Goal: Task Accomplishment & Management: Complete application form

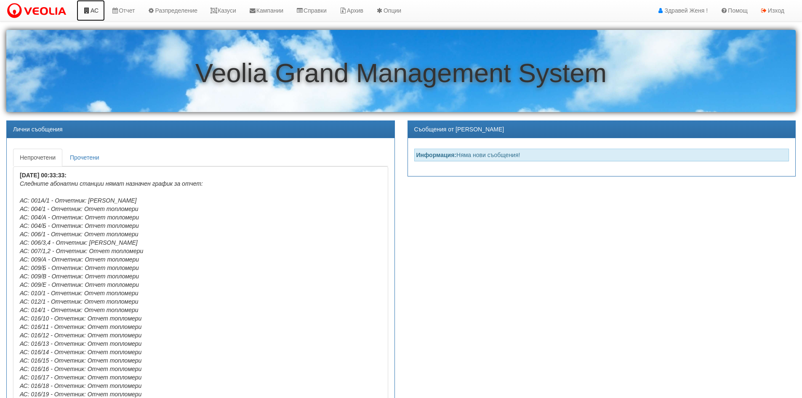
click at [96, 11] on link "АС" at bounding box center [91, 10] width 28 height 21
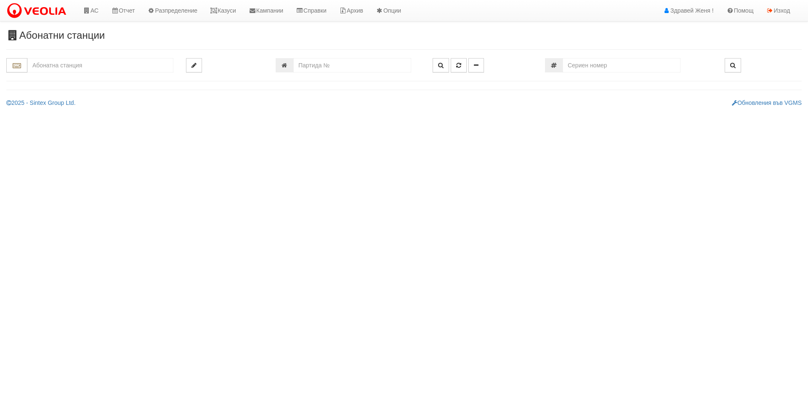
click at [77, 65] on input "text" at bounding box center [100, 65] width 146 height 14
click at [335, 67] on input "number" at bounding box center [352, 65] width 118 height 14
paste input "21323"
type input "21323"
type input "016/10 - "ВЕОЛИЯ ЕНЕРДЖИ ВАРНА " ЕАД"
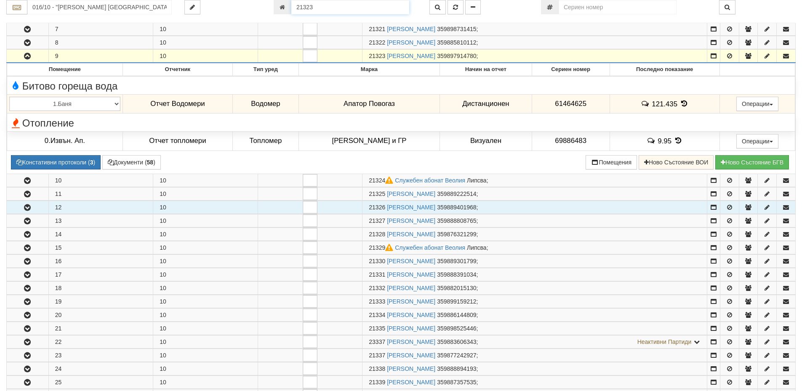
scroll to position [232, 0]
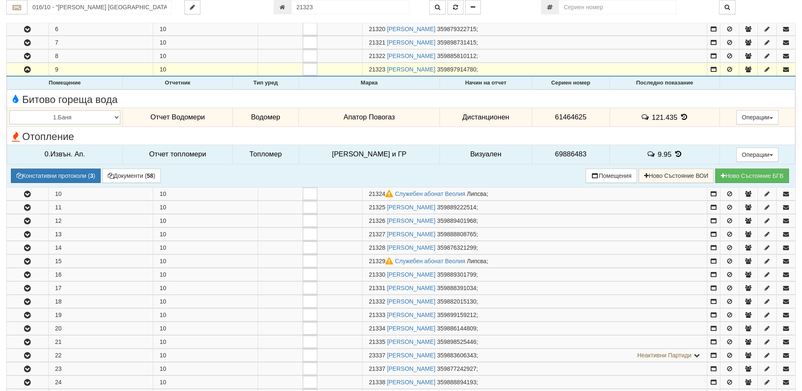
click at [673, 152] on icon at bounding box center [677, 154] width 9 height 7
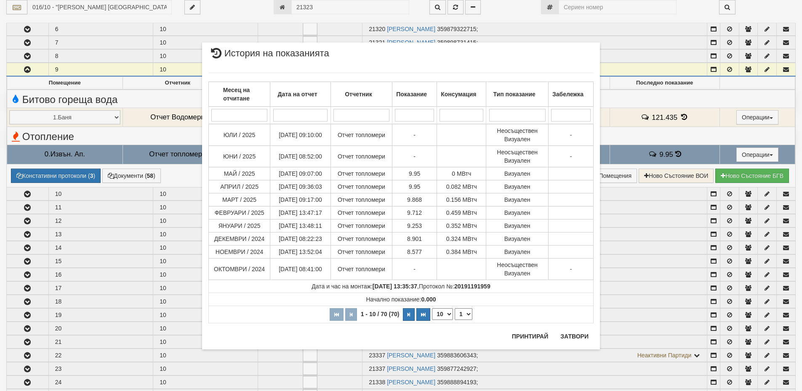
click at [124, 172] on div "× История на показанията Месец на отчитане Дата на отчет Отчетник Показание Кон…" at bounding box center [401, 195] width 802 height 391
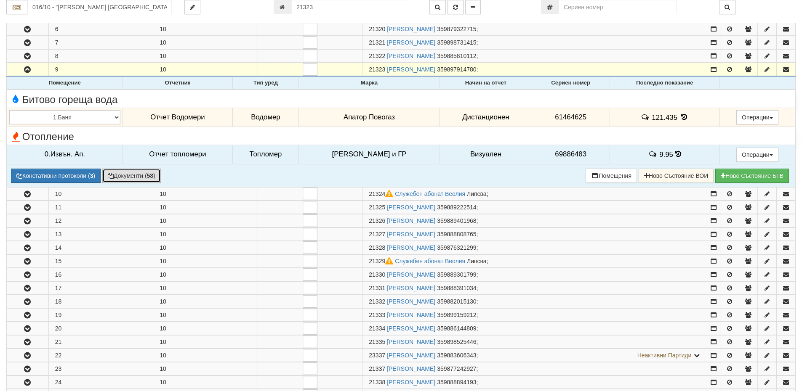
click at [131, 175] on button "Документи ( 58 )" at bounding box center [131, 176] width 58 height 14
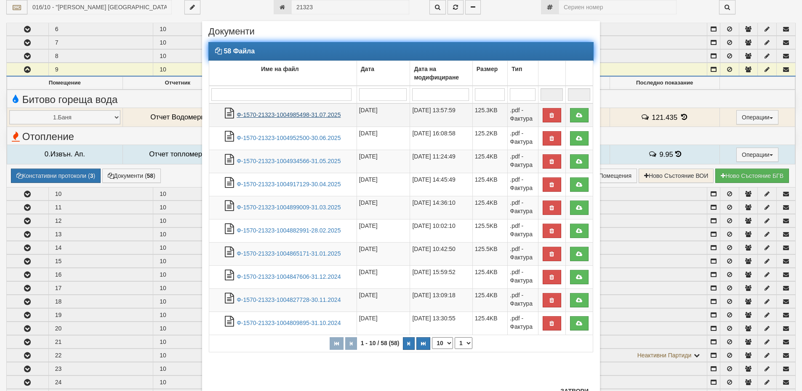
click at [285, 115] on link "Ф-1570-21323-1004985498-31.07.2025" at bounding box center [289, 115] width 104 height 7
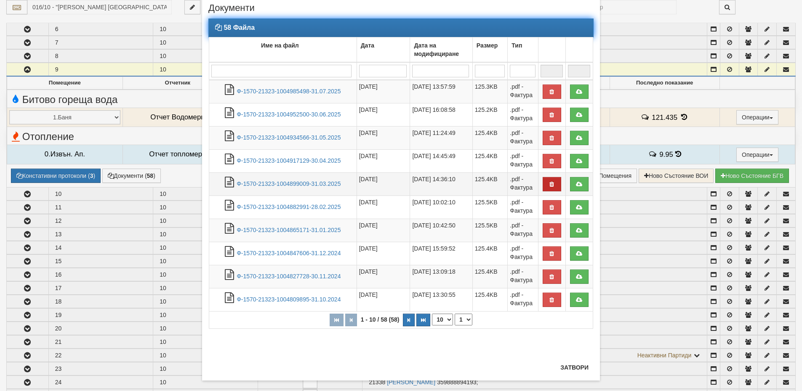
scroll to position [34, 0]
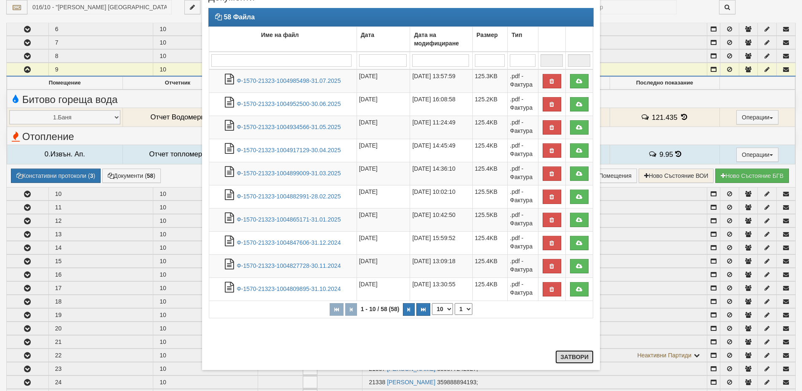
click at [568, 359] on button "Затвори" at bounding box center [574, 357] width 38 height 13
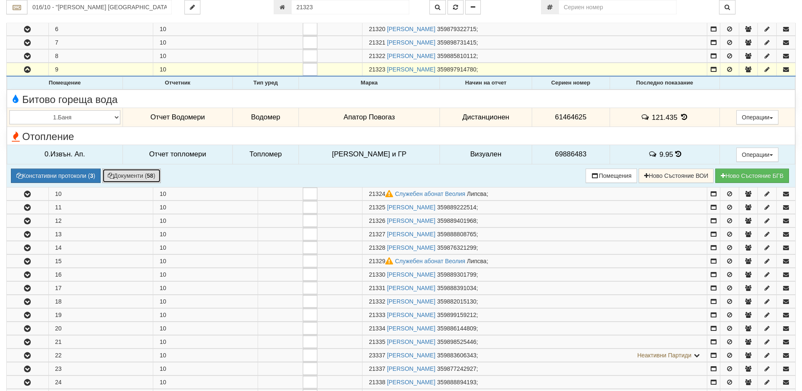
click at [143, 173] on button "Документи ( 58 )" at bounding box center [131, 176] width 58 height 14
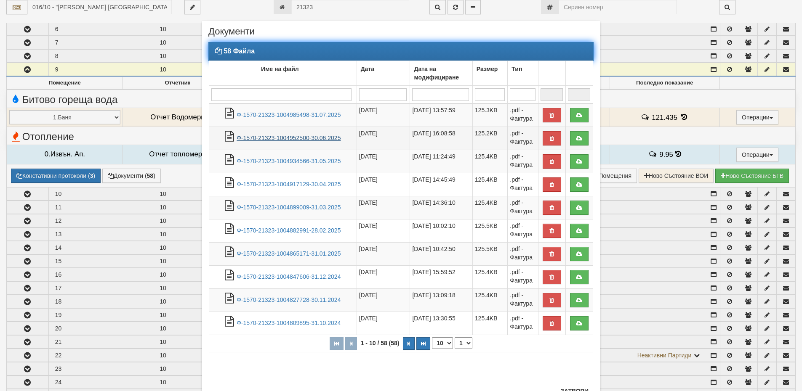
click at [302, 138] on link "Ф-1570-21323-1004952500-30.06.2025" at bounding box center [289, 138] width 104 height 7
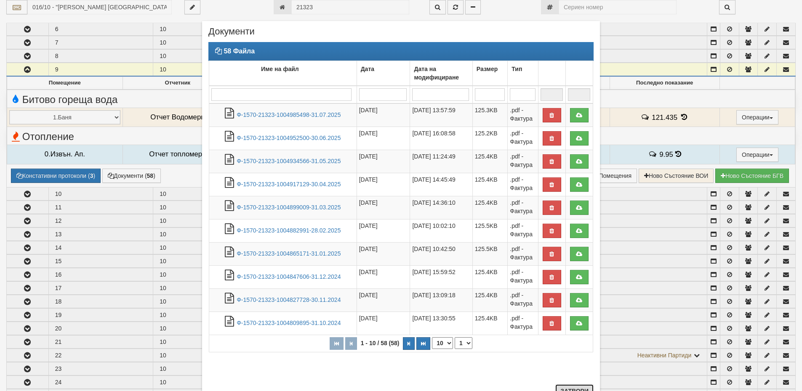
click at [574, 388] on button "Затвори" at bounding box center [574, 391] width 38 height 13
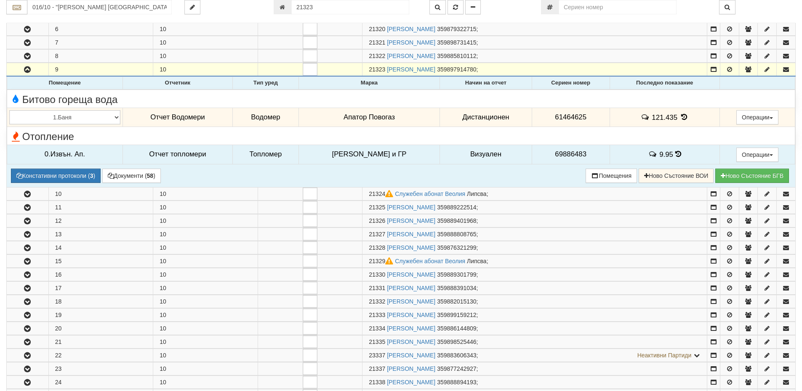
click at [680, 117] on icon at bounding box center [683, 117] width 9 height 7
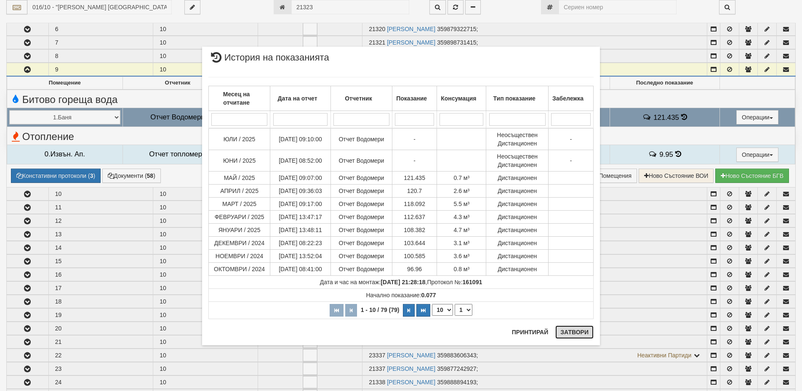
click at [579, 334] on button "Затвори" at bounding box center [574, 332] width 38 height 13
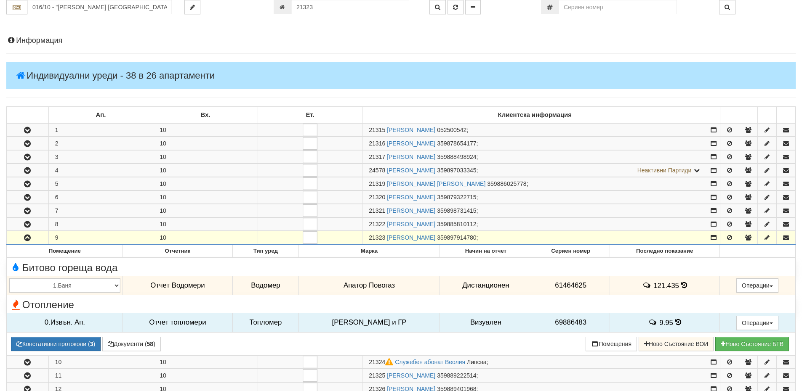
scroll to position [0, 0]
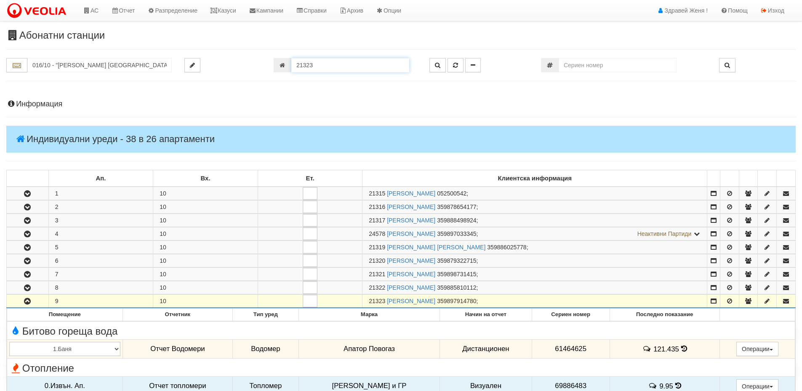
drag, startPoint x: 322, startPoint y: 64, endPoint x: 293, endPoint y: 64, distance: 29.0
click at [293, 64] on input "21323" at bounding box center [350, 65] width 118 height 14
click at [230, 8] on link "Казуси" at bounding box center [223, 10] width 39 height 21
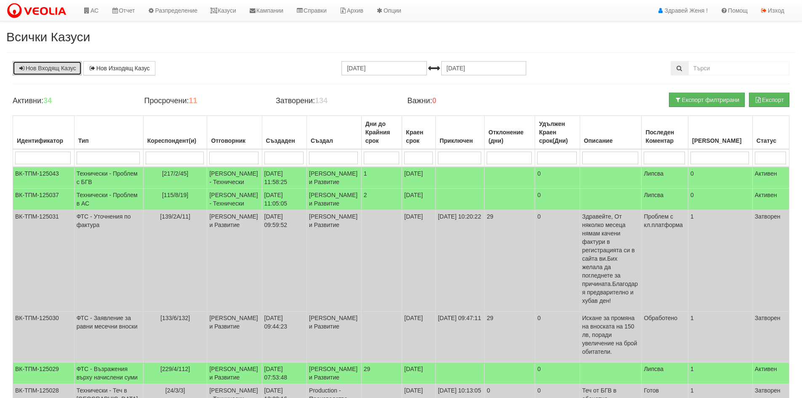
click at [51, 72] on link "Нов Входящ Казус" at bounding box center [47, 68] width 69 height 14
click at [229, 11] on link "Казуси" at bounding box center [223, 10] width 39 height 21
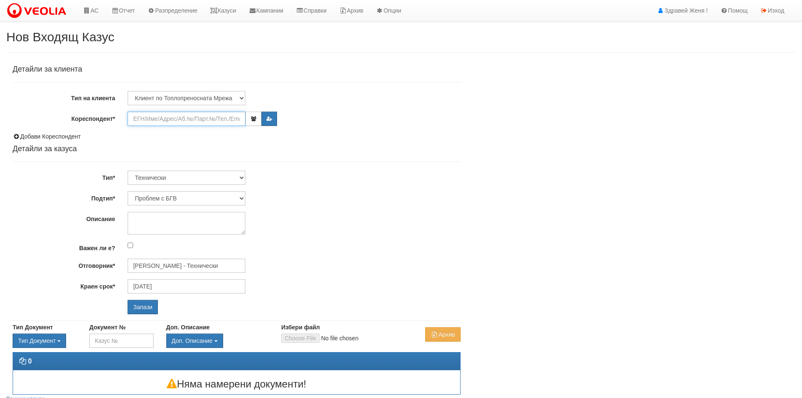
click at [148, 117] on input "Кореспондент*" at bounding box center [187, 119] width 118 height 14
paste input "21323"
type input "21323"
click at [128, 300] on input "Запази" at bounding box center [143, 307] width 30 height 14
click at [156, 118] on input "21323" at bounding box center [187, 119] width 118 height 14
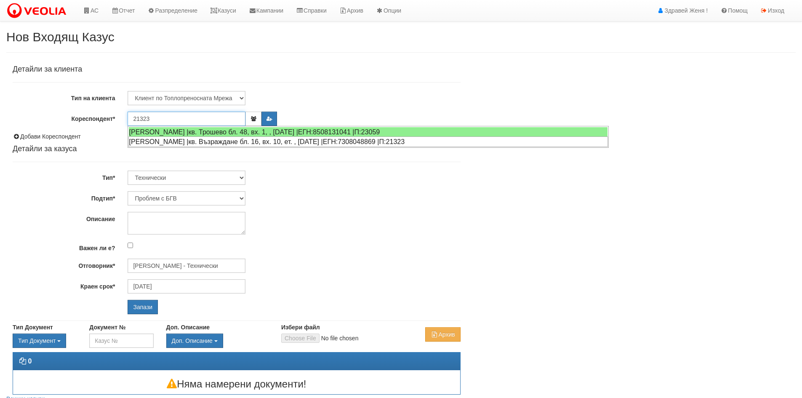
click at [150, 140] on div "[PERSON_NAME] |кв. Възраждане бл. 16, вх. 10, ет. , [DATE] |ЕГН:7308048869 |П:2…" at bounding box center [367, 141] width 479 height 11
type input "[PERSON_NAME]"
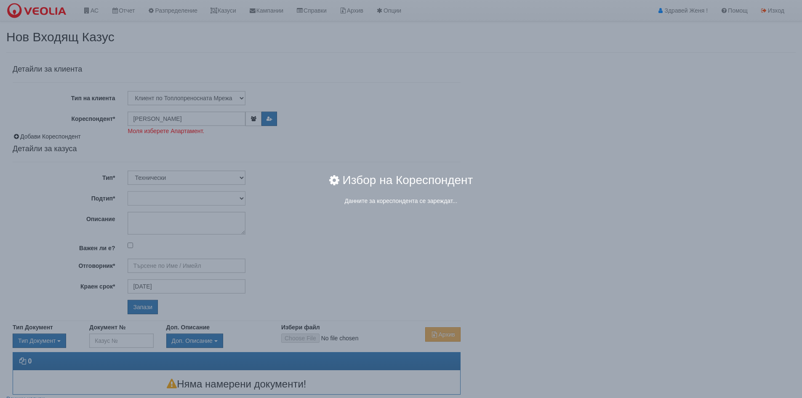
type input "[PERSON_NAME] - Технически"
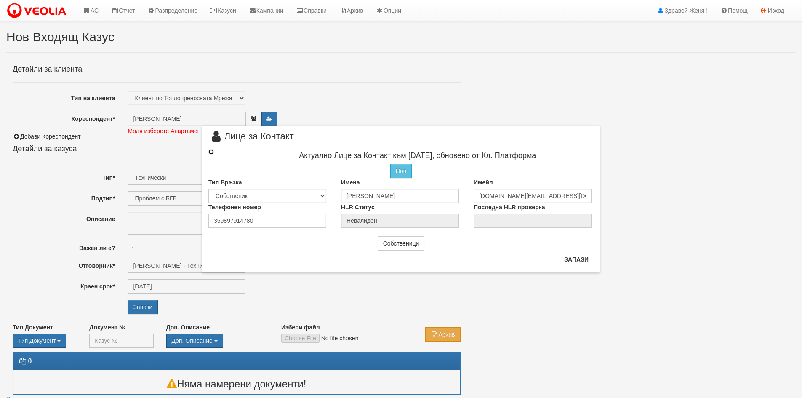
click at [213, 152] on input "radio" at bounding box center [210, 151] width 5 height 5
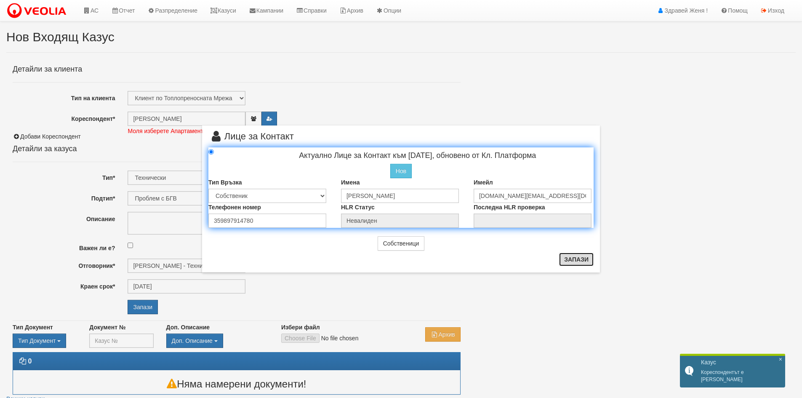
click at [570, 259] on button "Запази" at bounding box center [576, 258] width 35 height 13
radio input "true"
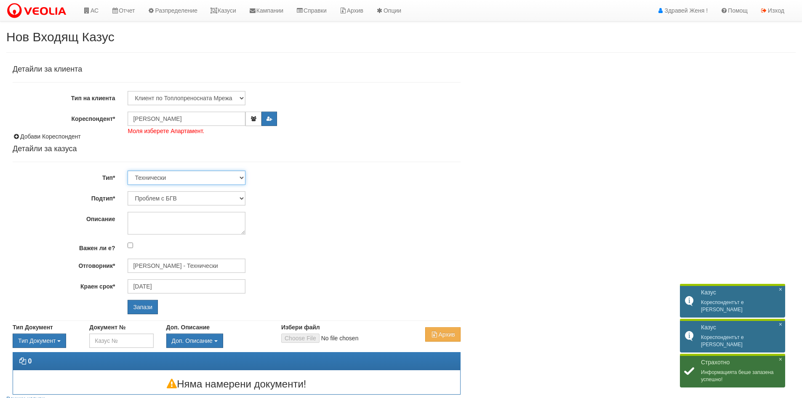
click at [240, 177] on select "Технически ФТС Търговски Административен Производствен Експлоатационен Финансов…" at bounding box center [187, 177] width 118 height 14
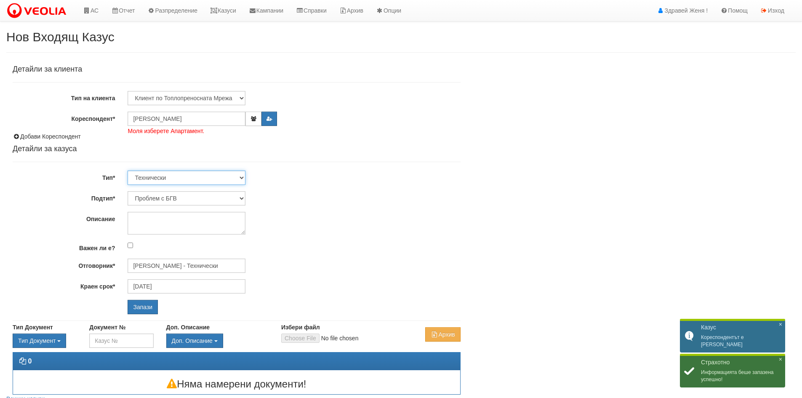
select select "1"
click at [128, 170] on select "Технически ФТС Търговски Административен Производствен Експлоатационен Финансов…" at bounding box center [187, 177] width 118 height 14
type input "[DATE]"
type input "[PERSON_NAME] и Развитие"
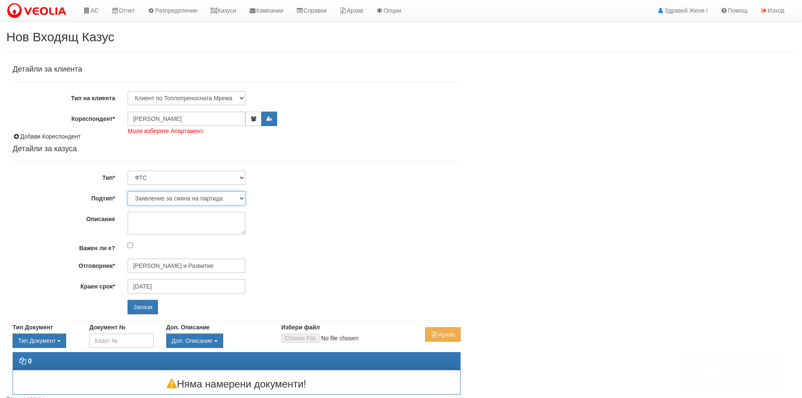
click at [242, 196] on select "Заявление за смяна на партида Заявление за равни месечни вноски Разпределение о…" at bounding box center [187, 198] width 118 height 14
select select "Възражения върху начислени суми"
click at [128, 191] on select "Заявление за смяна на партида Заявление за равни месечни вноски Разпределение о…" at bounding box center [187, 198] width 118 height 14
type input "[PERSON_NAME] и Развитие"
click at [148, 306] on input "Запази" at bounding box center [143, 307] width 30 height 14
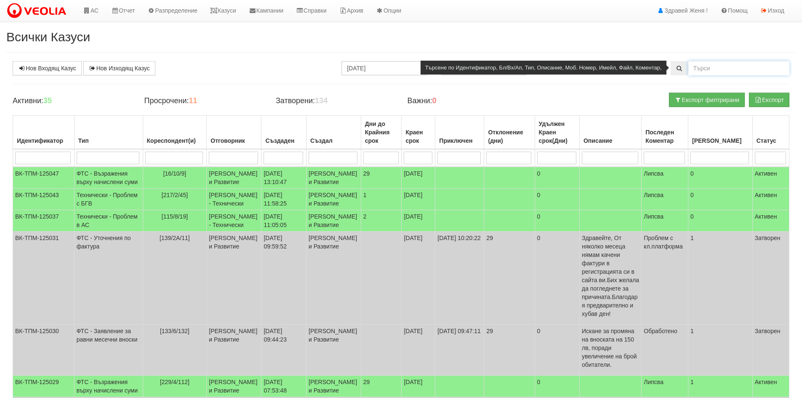
click at [739, 69] on input "text" at bounding box center [738, 68] width 101 height 14
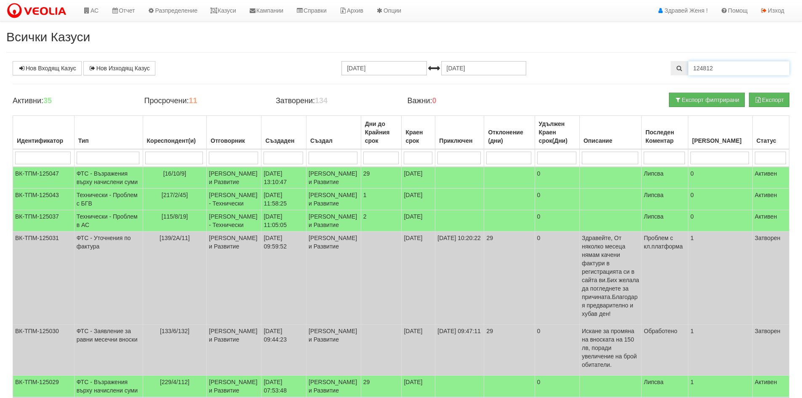
type input "124812"
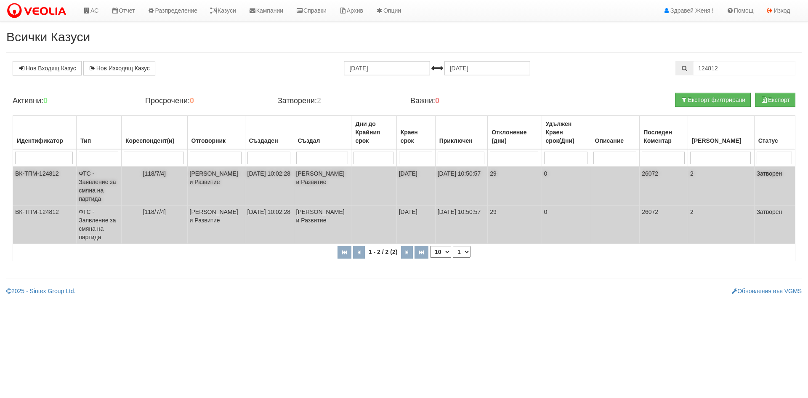
click at [201, 177] on td "[PERSON_NAME] и Развитие" at bounding box center [216, 186] width 58 height 39
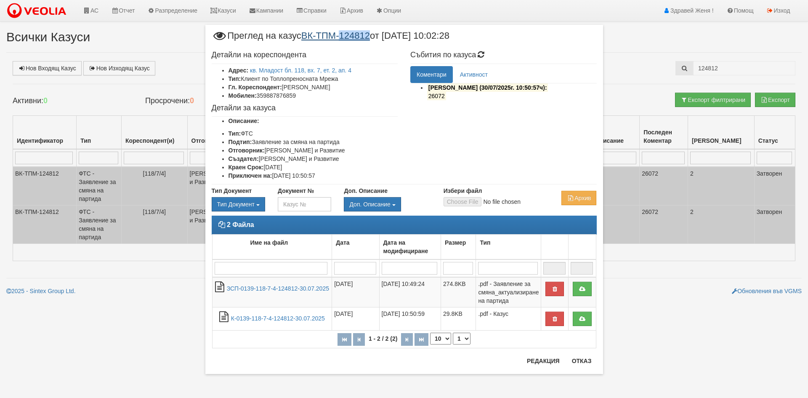
drag, startPoint x: 375, startPoint y: 34, endPoint x: 346, endPoint y: 37, distance: 28.8
click at [346, 37] on span "Преглед на казус ВК-ТПМ-124812 от [DATE] 10:02:28" at bounding box center [331, 39] width 238 height 16
copy link "124812"
click at [578, 359] on button "Отказ" at bounding box center [582, 360] width 30 height 13
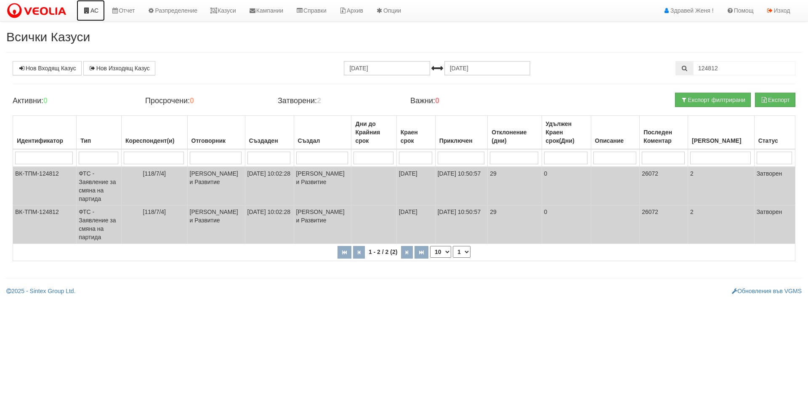
click at [93, 6] on link "АС" at bounding box center [91, 10] width 28 height 21
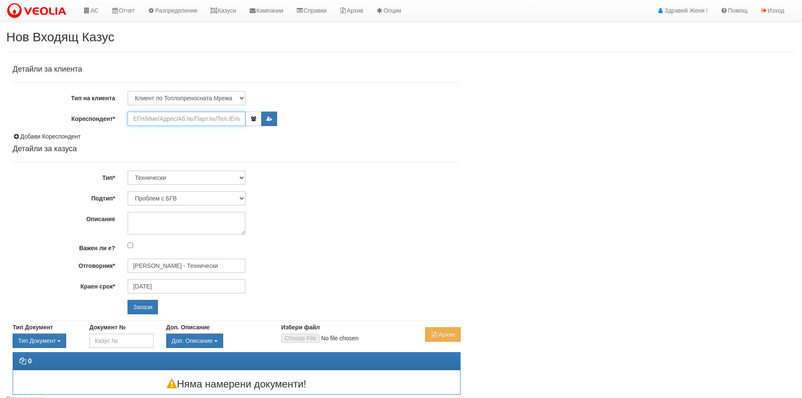
click at [162, 120] on input "Кореспондент*" at bounding box center [187, 119] width 118 height 14
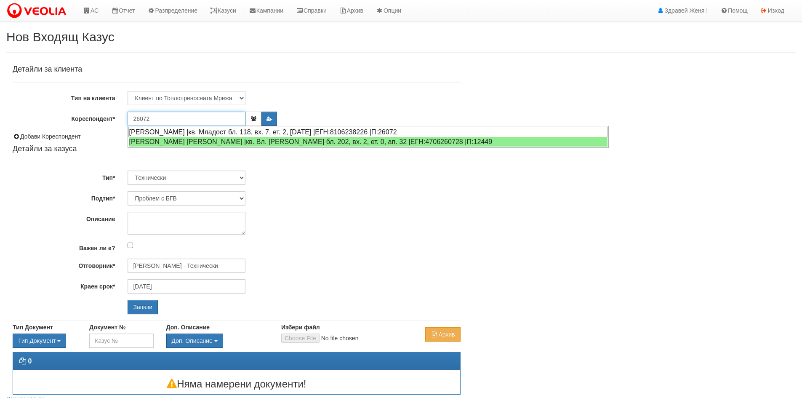
click at [317, 132] on div "[PERSON_NAME] |кв. Младост бл. 118, вх. 7, ет. 2, [DATE] |ЕГН:8106238226 |П:260…" at bounding box center [367, 132] width 479 height 11
type input "[PERSON_NAME]"
type input "[PERSON_NAME] - Технически"
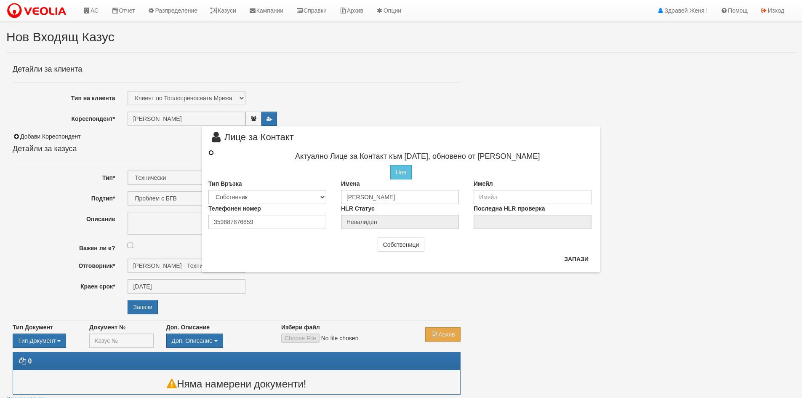
click at [211, 152] on input "radio" at bounding box center [210, 152] width 5 height 5
radio input "true"
type input "Йордан Николаев Панайтов"
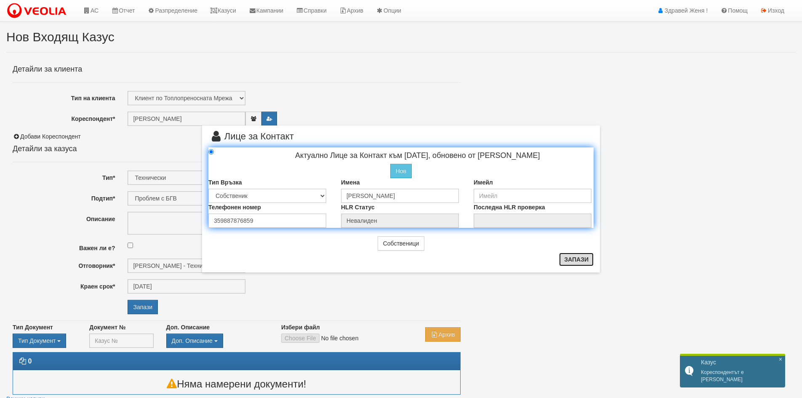
click at [570, 260] on button "Запази" at bounding box center [576, 258] width 35 height 13
radio input "true"
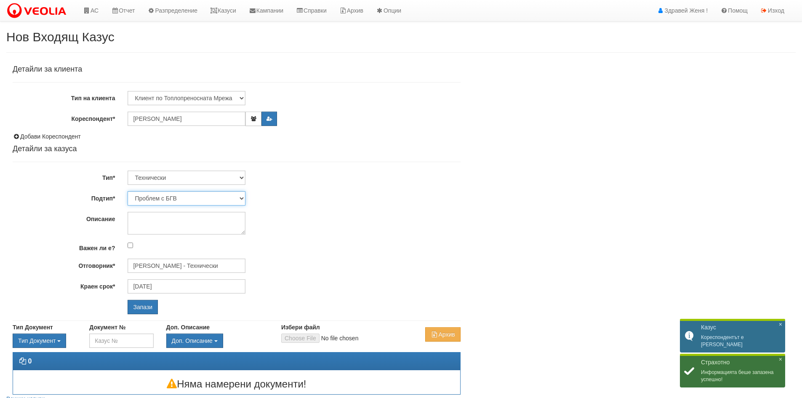
drag, startPoint x: 242, startPoint y: 197, endPoint x: 236, endPoint y: 201, distance: 6.8
click at [242, 197] on select "Проблем с БГВ Теч ВОИ Теч БГВ Теч в АС Теч от водомер Проблем в АС Интервенция …" at bounding box center [187, 198] width 118 height 14
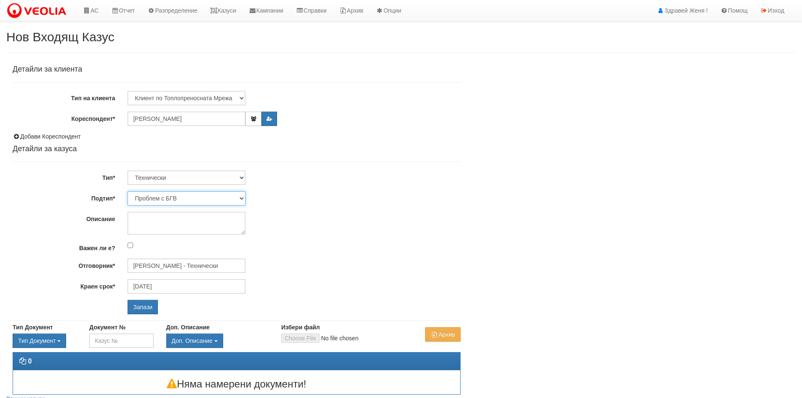
select select "Монтаж на водомер с дист. модул"
click at [128, 191] on select "Проблем с БГВ Теч ВОИ Теч БГВ Теч в АС Теч от водомер Проблем в АС Интервенция …" at bounding box center [187, 198] width 118 height 14
type input "25/08/2025"
type input "Дончо Дончев - Технически"
click at [154, 218] on textarea "Описание" at bounding box center [187, 223] width 118 height 23
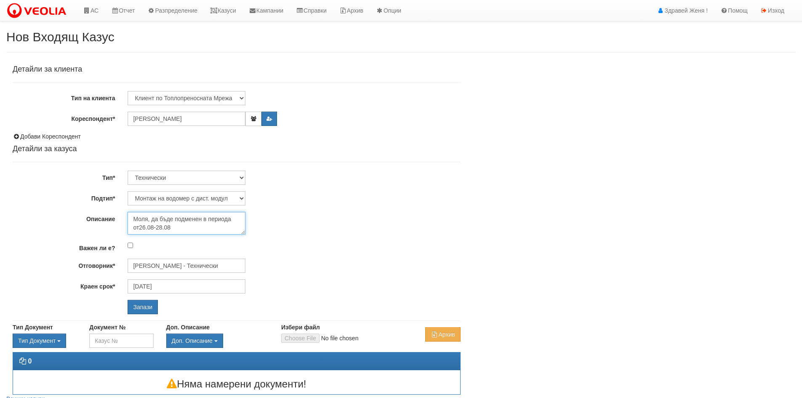
scroll to position [5, 0]
click at [176, 227] on textarea "Моля, да бъде подменен в периода от26.08-28.08" at bounding box center [187, 223] width 118 height 23
type textarea "Моля, да бъде подменен в периода от26.08-28.08 0887876869"
click at [141, 308] on input "Запази" at bounding box center [143, 307] width 30 height 14
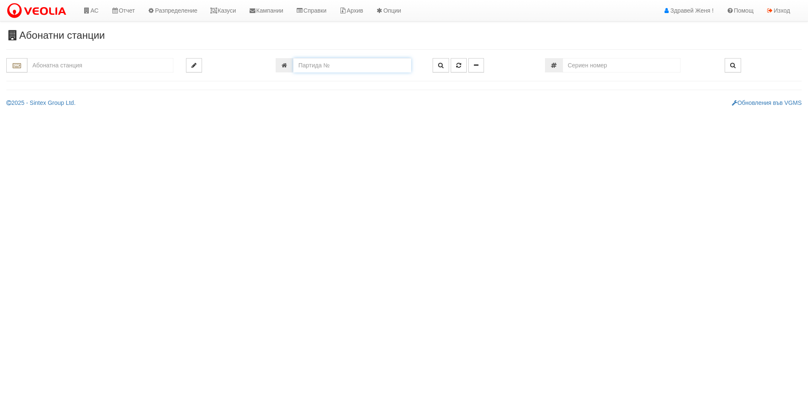
click at [367, 64] on input "number" at bounding box center [352, 65] width 118 height 14
paste input "124812"
drag, startPoint x: 330, startPoint y: 65, endPoint x: 292, endPoint y: 63, distance: 37.9
click at [292, 63] on div "124812" at bounding box center [348, 65] width 144 height 14
type input "26072"
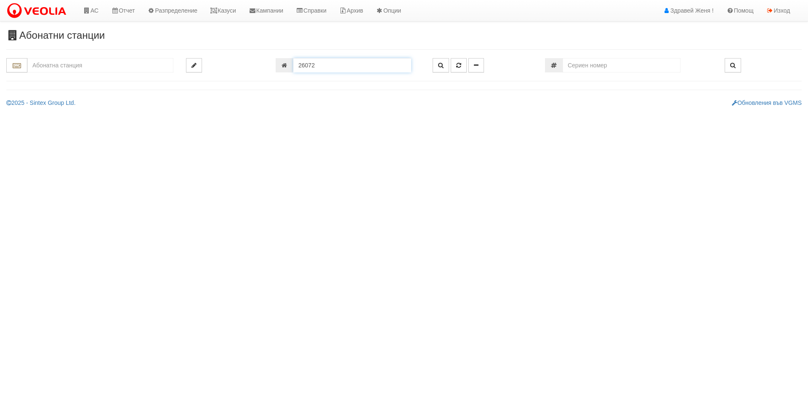
type input "118/7 - "[PERSON_NAME] [GEOGRAPHIC_DATA] " ЕАД"
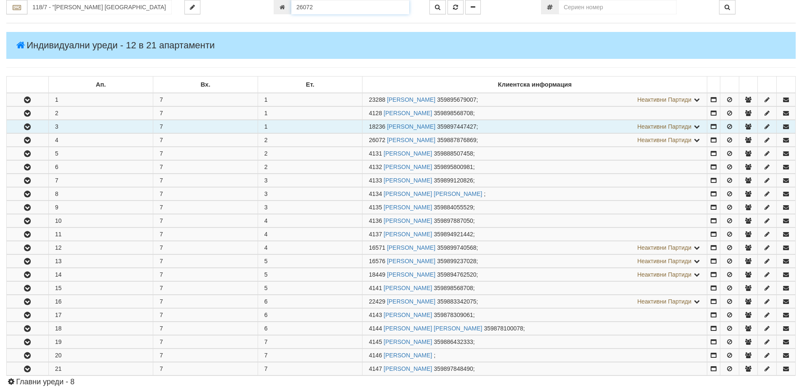
scroll to position [207, 0]
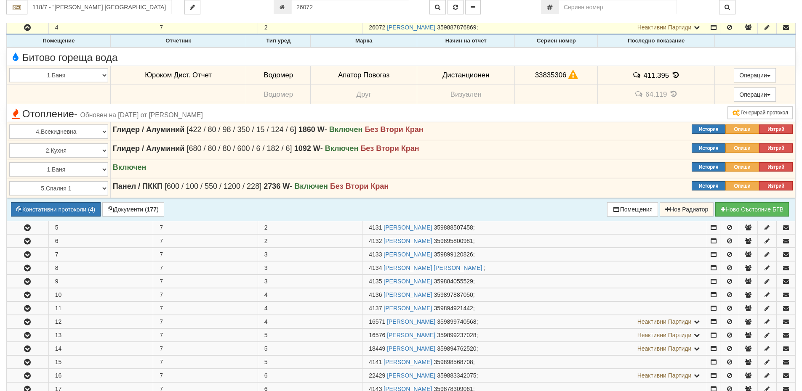
click at [672, 74] on icon at bounding box center [675, 75] width 9 height 7
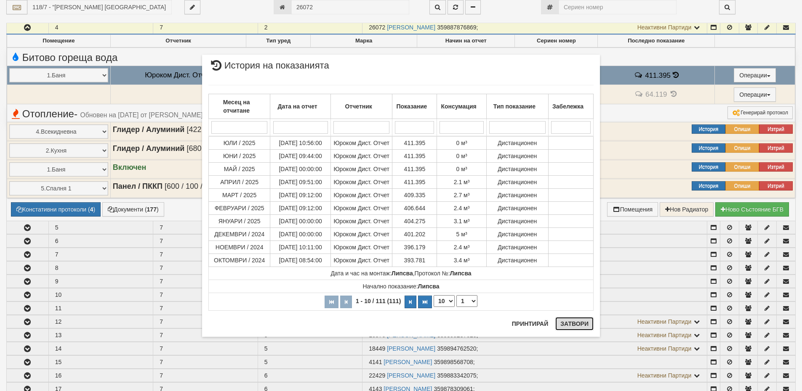
click at [570, 321] on button "Затвори" at bounding box center [574, 323] width 38 height 13
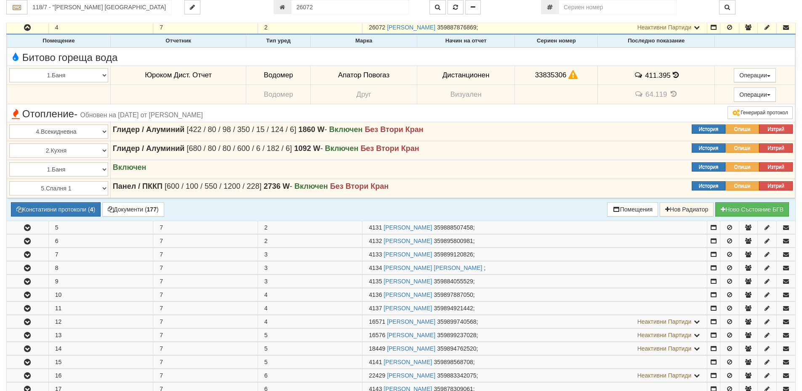
click at [569, 74] on icon at bounding box center [572, 75] width 9 height 7
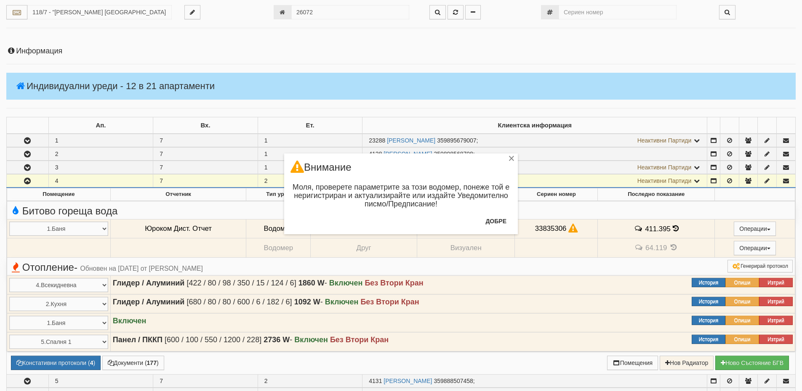
scroll to position [38, 0]
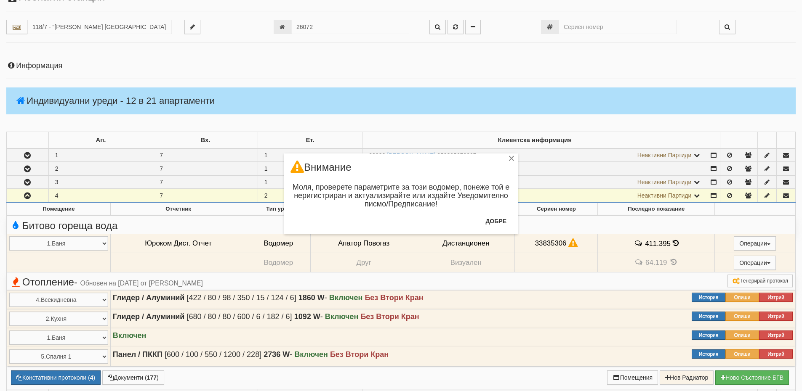
click at [57, 68] on div "× Внимание Моля, проверете параметрите за този водомер, понеже той е неригистри…" at bounding box center [401, 195] width 802 height 391
click at [486, 222] on button "Добре" at bounding box center [495, 221] width 31 height 13
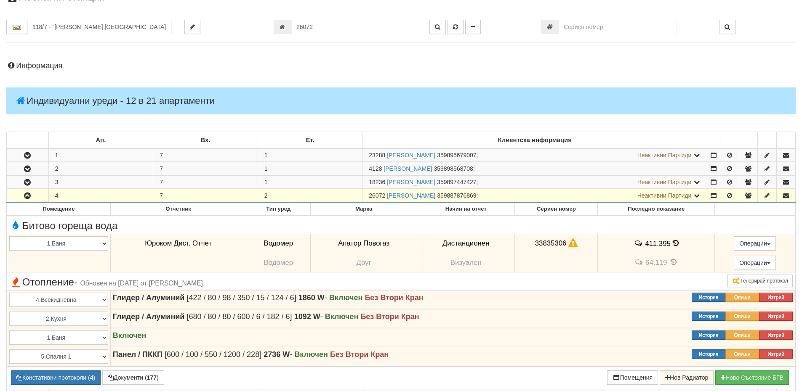
click at [41, 66] on h4 "Информация" at bounding box center [400, 66] width 789 height 8
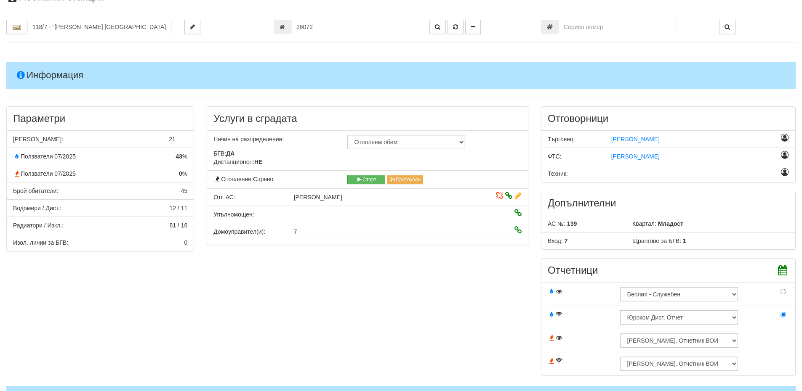
click at [49, 75] on h4 "Информация" at bounding box center [400, 75] width 789 height 27
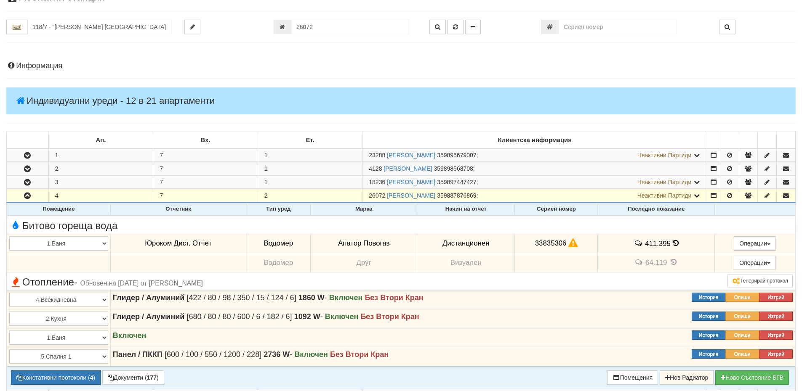
click at [570, 242] on icon at bounding box center [572, 243] width 9 height 7
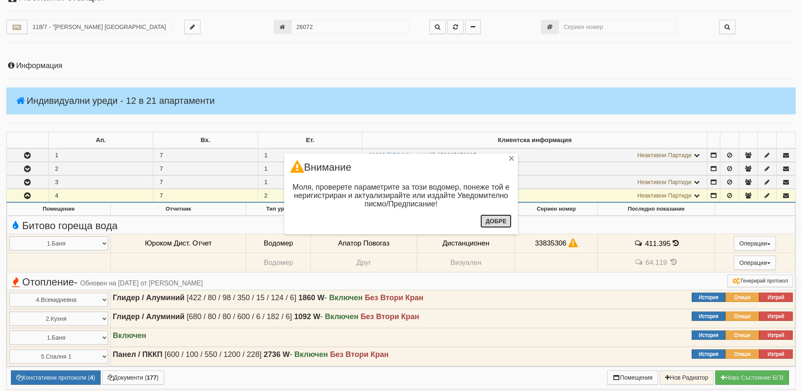
click at [496, 226] on button "Добре" at bounding box center [495, 221] width 31 height 13
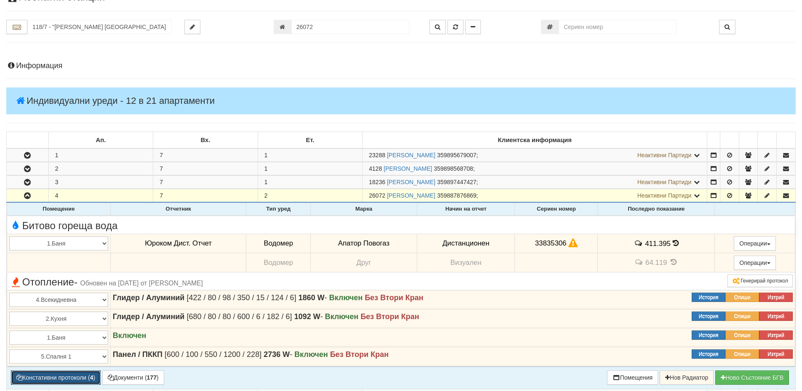
click at [69, 379] on button "Констативни протоколи ( 4 )" at bounding box center [56, 378] width 90 height 14
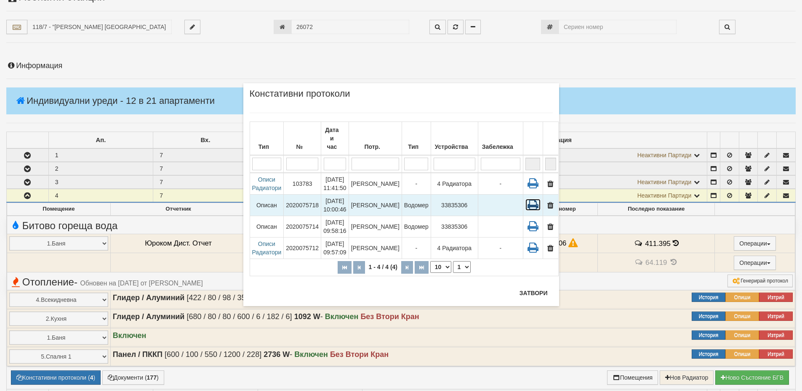
click at [526, 199] on icon at bounding box center [532, 205] width 15 height 12
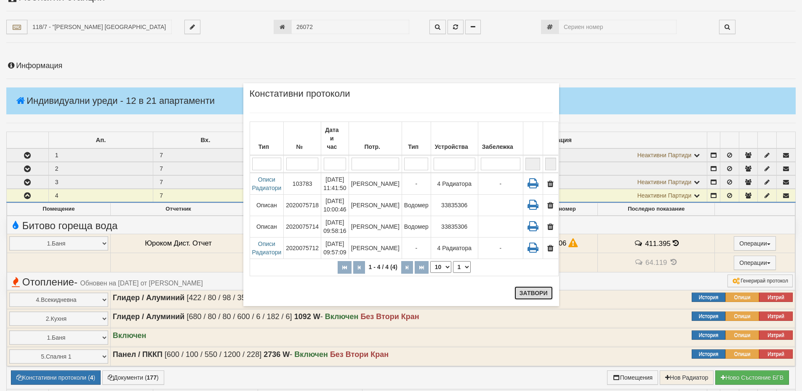
click at [527, 290] on button "Затвори" at bounding box center [533, 293] width 38 height 13
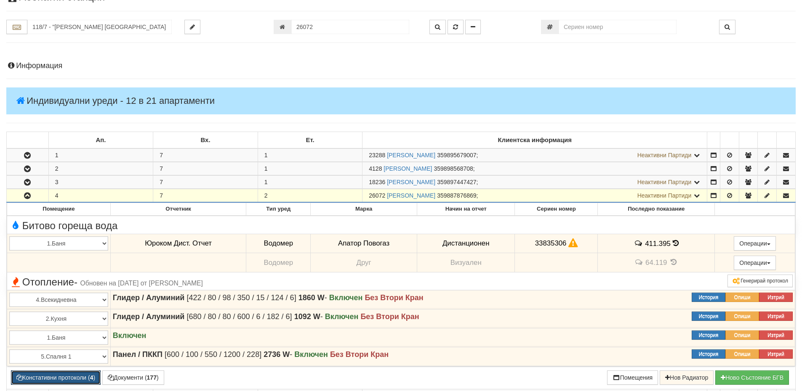
scroll to position [0, 0]
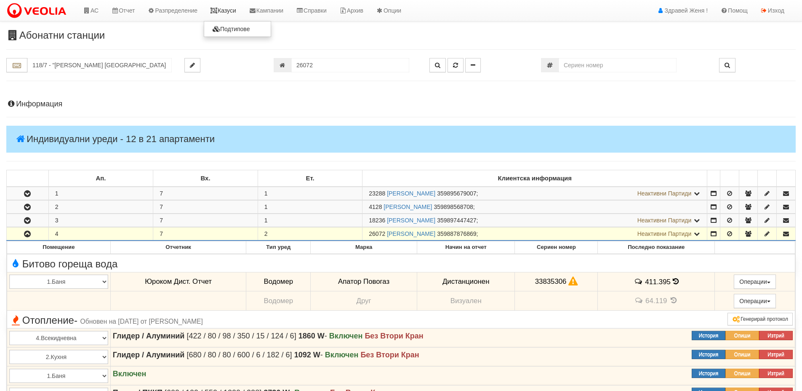
click at [226, 13] on link "Казуси" at bounding box center [223, 10] width 39 height 21
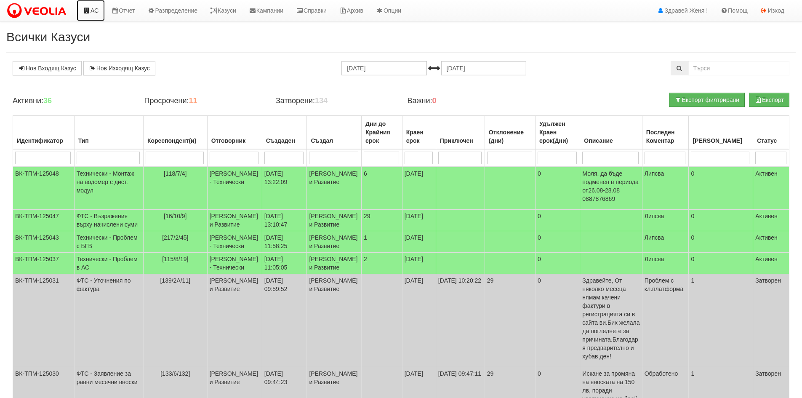
click at [93, 11] on link "АС" at bounding box center [91, 10] width 28 height 21
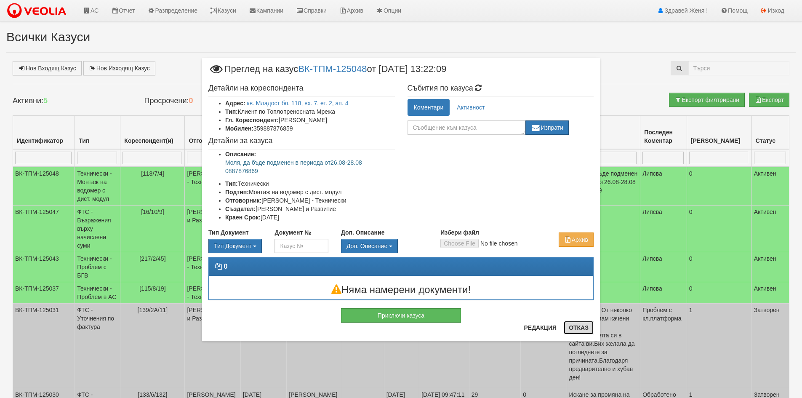
click at [583, 330] on button "Отказ" at bounding box center [578, 327] width 30 height 13
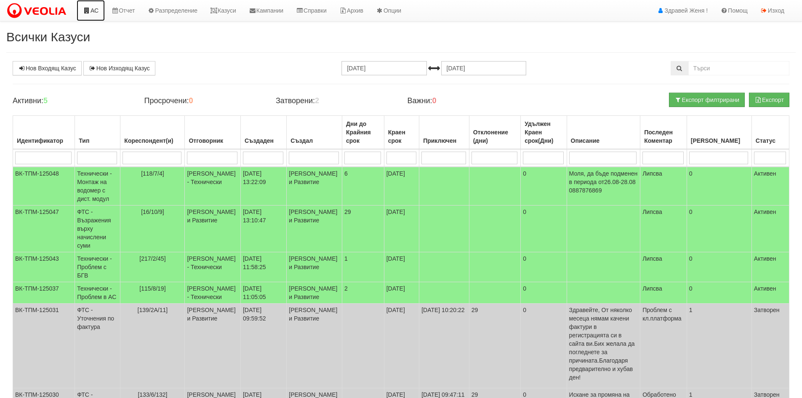
click at [96, 13] on link "АС" at bounding box center [91, 10] width 28 height 21
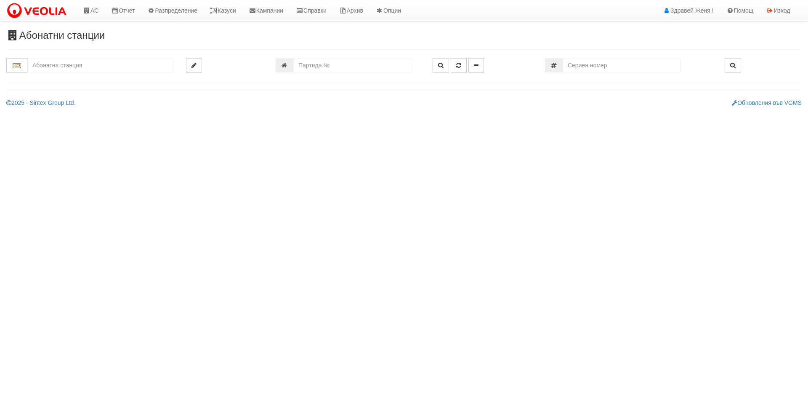
click at [107, 64] on input "text" at bounding box center [100, 65] width 146 height 14
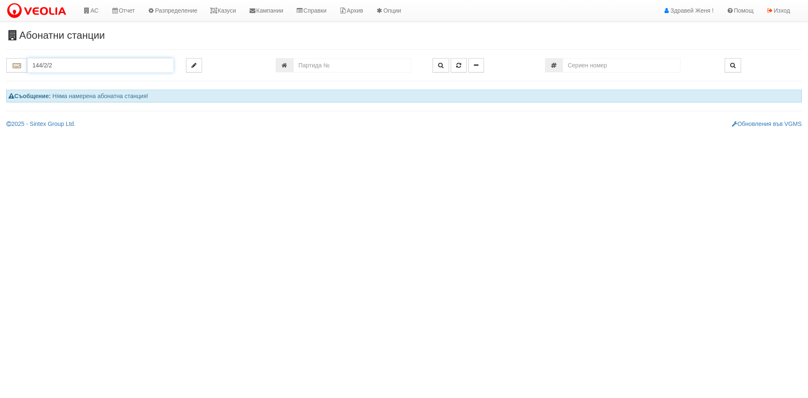
click at [67, 61] on input "144/2/2" at bounding box center [100, 65] width 146 height 14
click at [67, 72] on input "144/2" at bounding box center [100, 65] width 146 height 14
click at [86, 70] on input "144/2" at bounding box center [100, 65] width 146 height 14
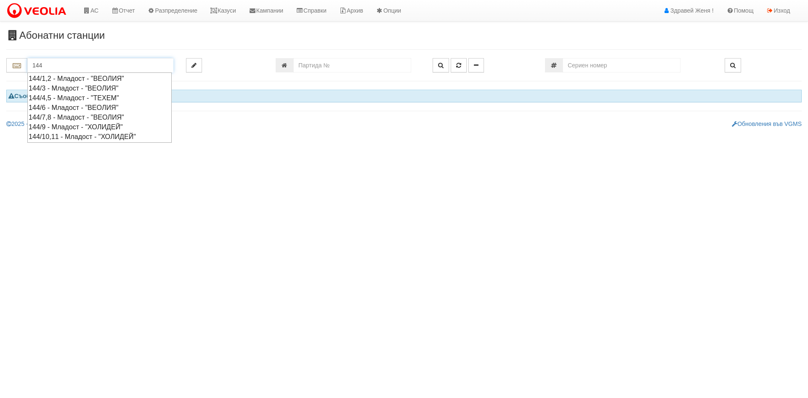
click at [86, 80] on div "144/1,2 - Младост - "ВЕОЛИЯ"" at bounding box center [100, 79] width 142 height 10
type input "144/1,2 - Младост - "ВЕОЛИЯ""
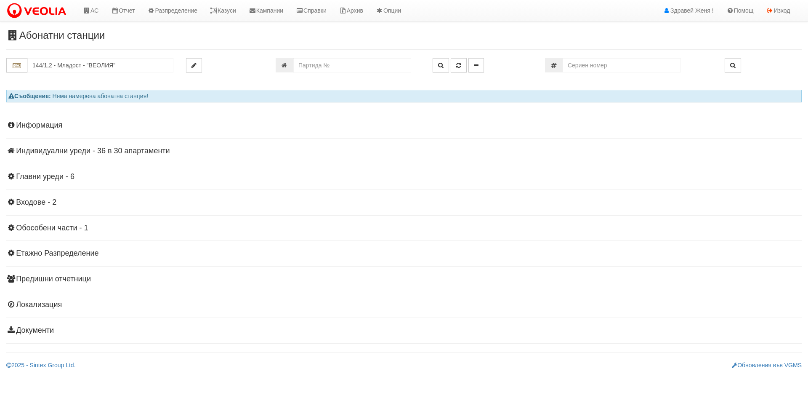
click at [87, 150] on h4 "Индивидуални уреди - 36 в 30 апартаменти" at bounding box center [403, 151] width 795 height 8
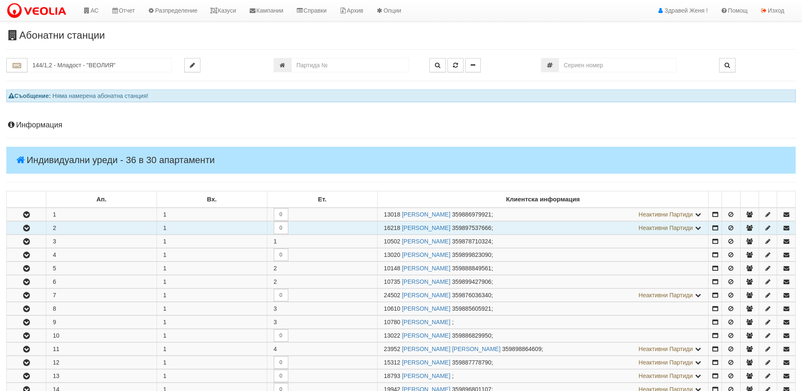
click at [73, 227] on td "2" at bounding box center [101, 228] width 110 height 13
click at [23, 230] on icon "button" at bounding box center [26, 229] width 10 height 6
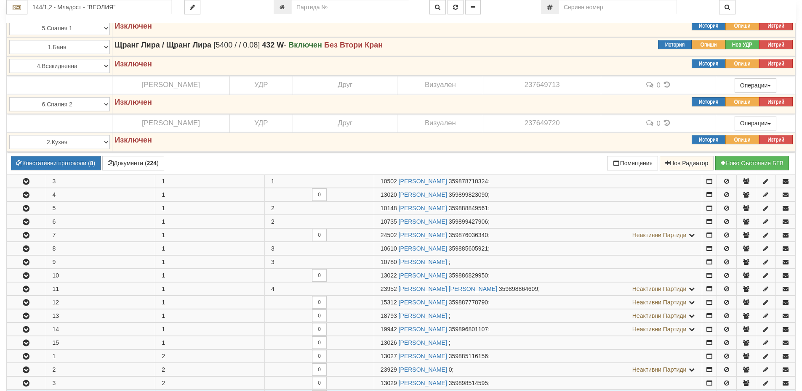
scroll to position [400, 0]
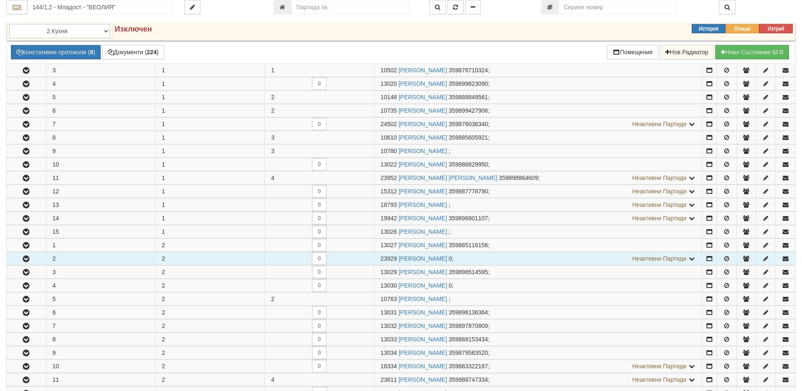
click at [27, 260] on icon "button" at bounding box center [26, 259] width 10 height 6
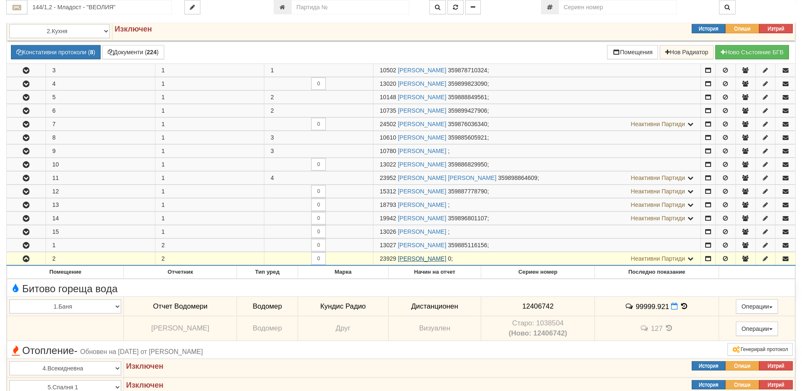
click at [428, 262] on link "ДЕСИСЛАВ ДАМЯНОВ ДИМОВ" at bounding box center [422, 258] width 48 height 7
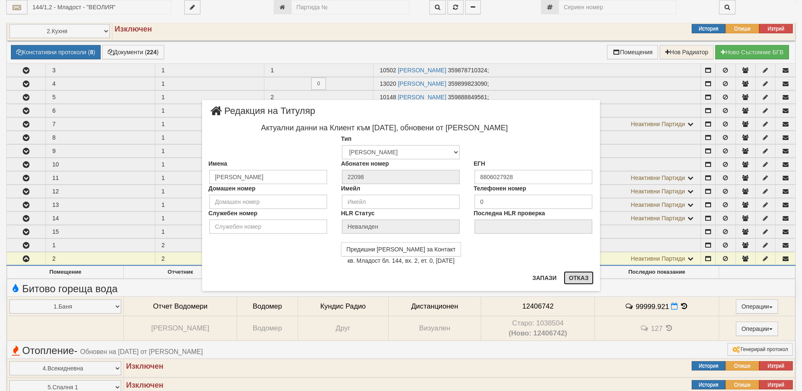
click at [576, 276] on button "Отказ" at bounding box center [578, 277] width 30 height 13
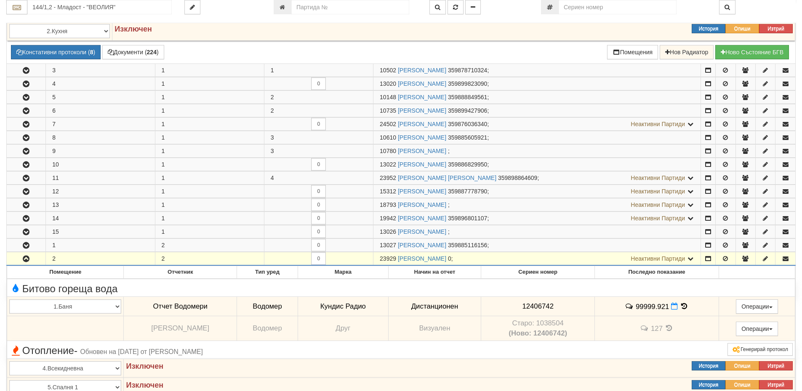
click at [691, 258] on icon at bounding box center [690, 259] width 8 height 6
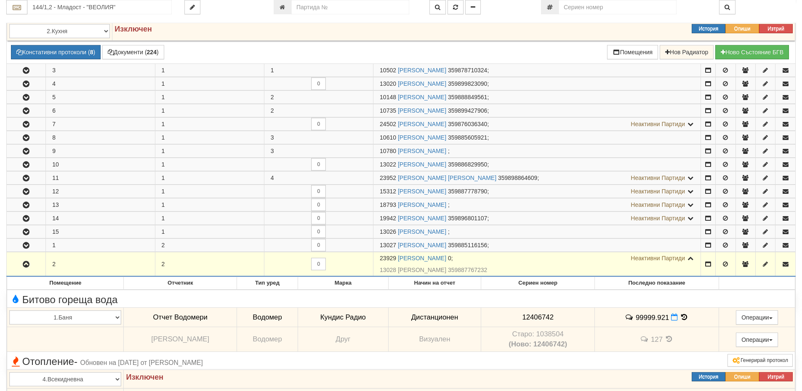
click at [481, 271] on span "359887767232" at bounding box center [467, 270] width 39 height 7
click at [487, 272] on span "359887767232" at bounding box center [467, 270] width 39 height 7
click at [746, 266] on icon "button" at bounding box center [745, 264] width 8 height 6
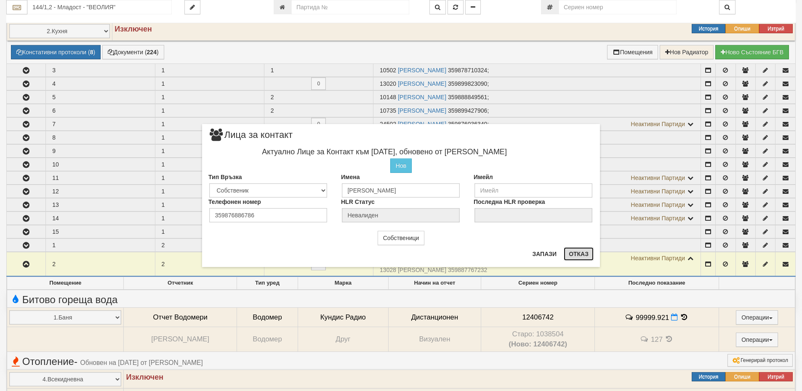
click at [591, 252] on button "Отказ" at bounding box center [578, 253] width 30 height 13
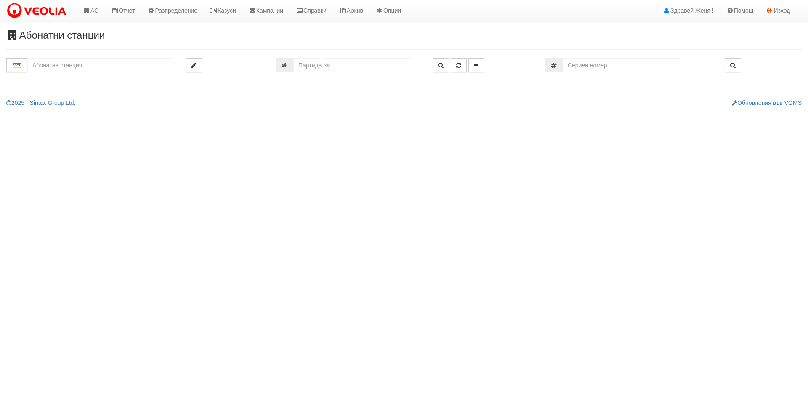
click at [43, 59] on input "text" at bounding box center [100, 65] width 146 height 14
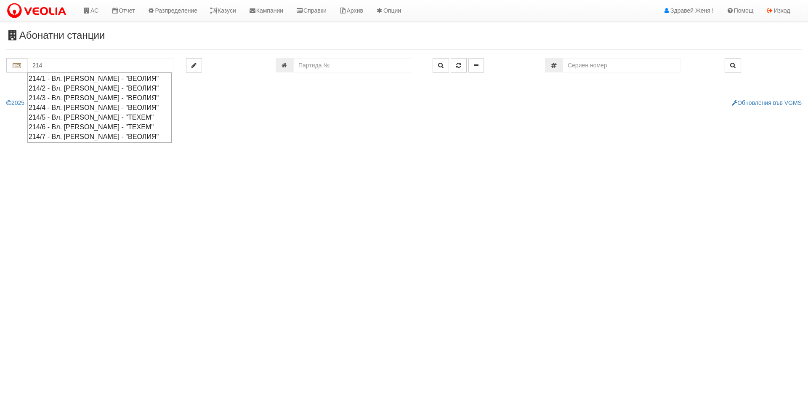
click at [72, 139] on div "214/7 - Вл. [PERSON_NAME] - "ВЕОЛИЯ"" at bounding box center [100, 137] width 142 height 10
type input "214/7 - Вл. [PERSON_NAME] - "ВЕОЛИЯ""
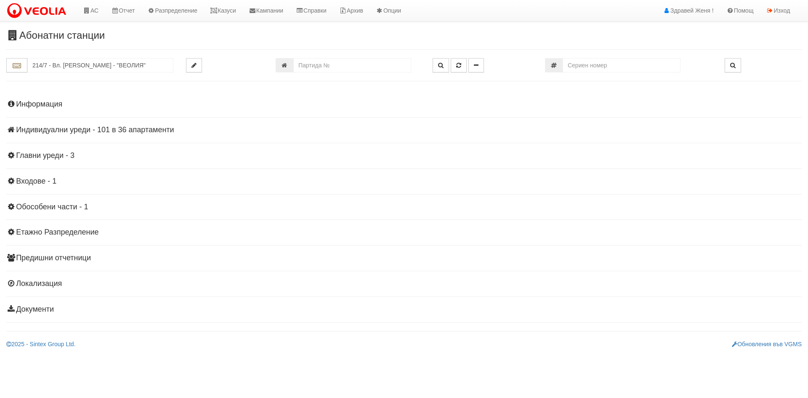
click at [67, 107] on h4 "Информация" at bounding box center [403, 104] width 795 height 8
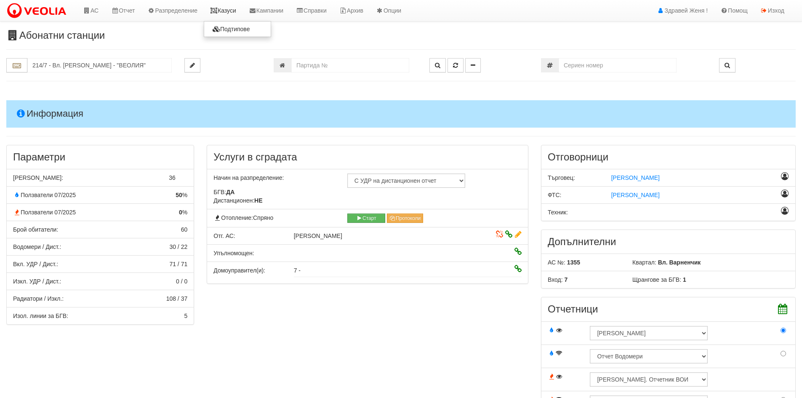
click at [218, 7] on link "Казуси" at bounding box center [223, 10] width 39 height 21
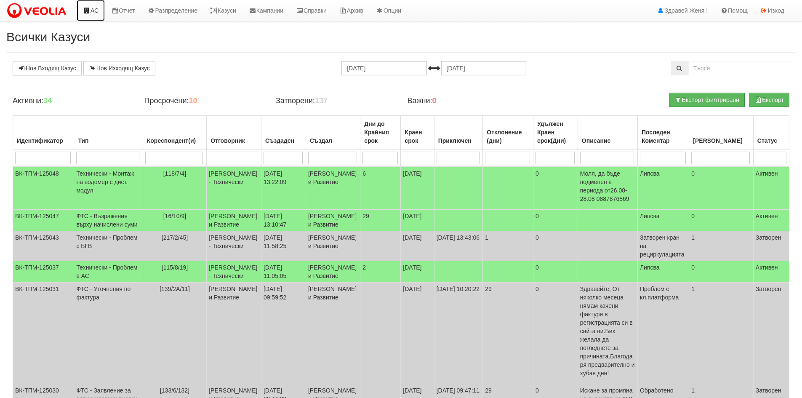
click at [95, 12] on link "АС" at bounding box center [91, 10] width 28 height 21
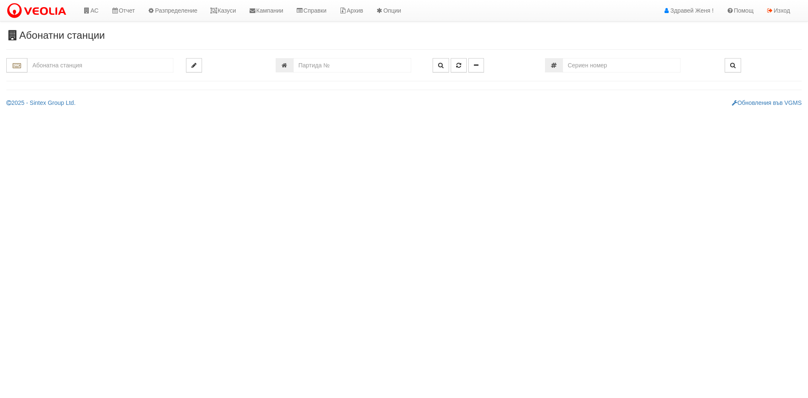
click at [79, 69] on input "text" at bounding box center [100, 65] width 146 height 14
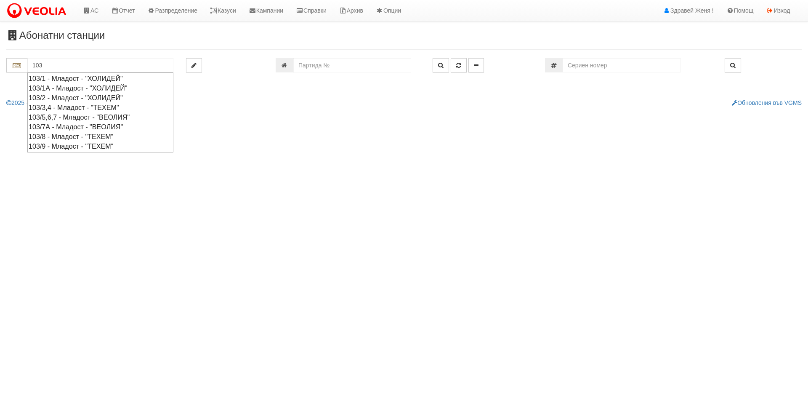
click at [69, 77] on div "103/1 - Младост - "ХОЛИДЕЙ"" at bounding box center [101, 79] width 144 height 10
type input "103/1 - Младост - "ХОЛИДЕЙ""
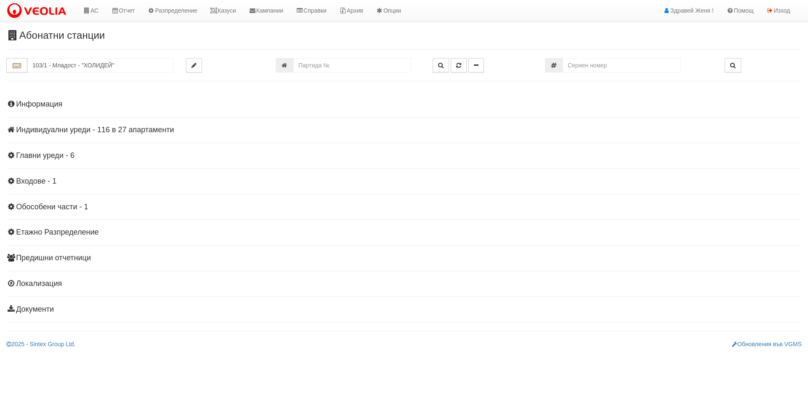
click at [49, 131] on h4 "Индивидуални уреди - 116 в 27 апартаменти" at bounding box center [403, 130] width 795 height 8
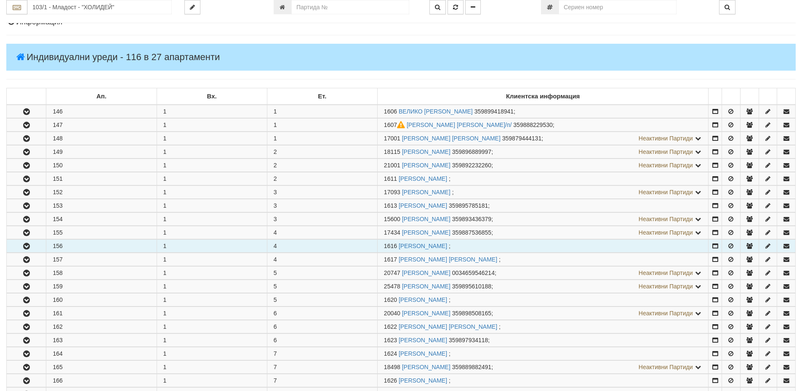
scroll to position [84, 0]
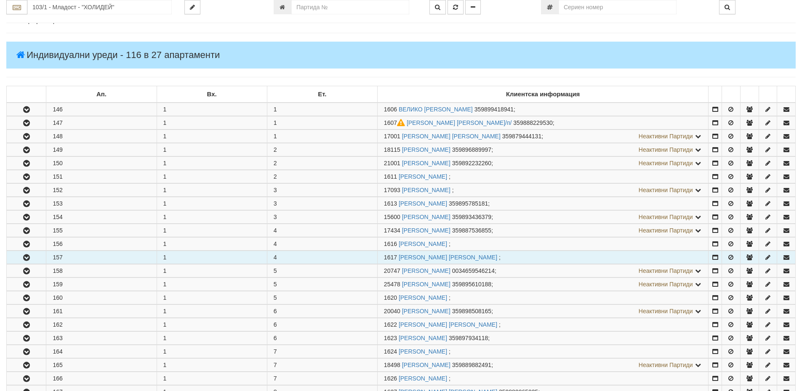
click at [396, 258] on span "1617" at bounding box center [390, 257] width 13 height 7
click at [24, 257] on icon "button" at bounding box center [26, 258] width 10 height 6
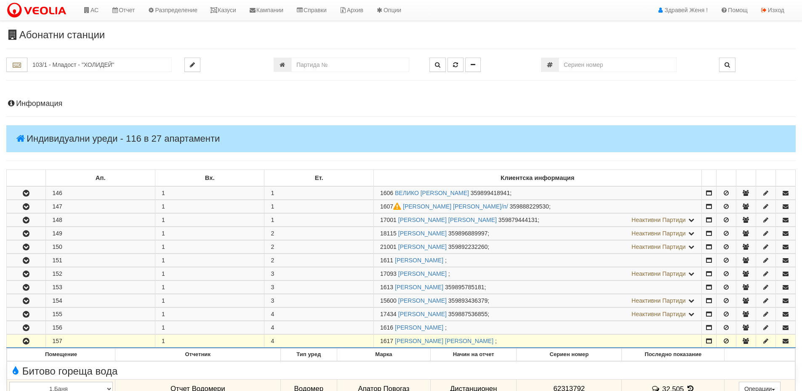
scroll to position [0, 0]
click at [239, 11] on link "Казуси" at bounding box center [223, 10] width 39 height 21
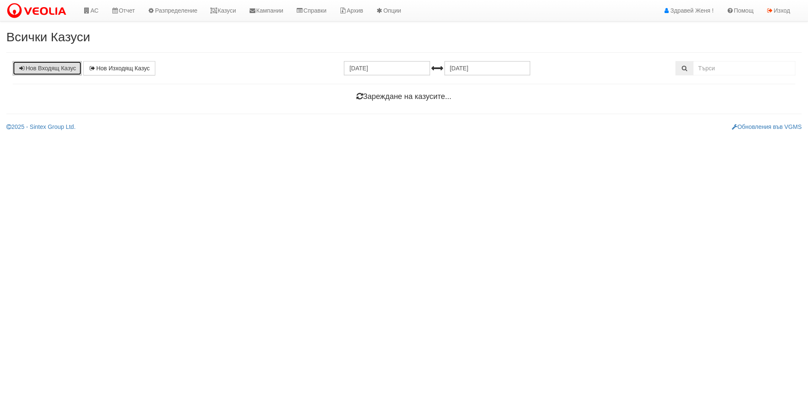
click at [55, 67] on link "Нов Входящ Казус" at bounding box center [47, 68] width 69 height 14
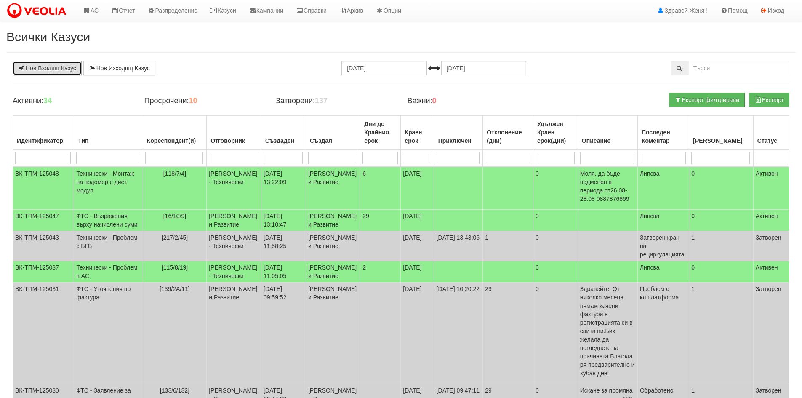
click at [64, 69] on link "Нов Входящ Казус" at bounding box center [47, 68] width 69 height 14
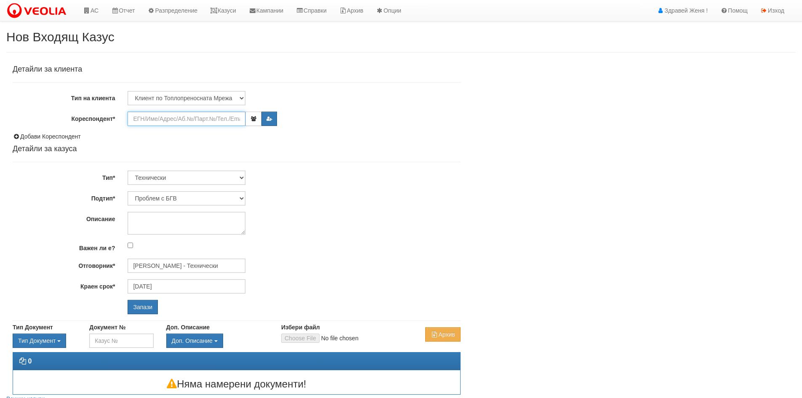
click at [156, 122] on input "Кореспондент*" at bounding box center [187, 119] width 118 height 14
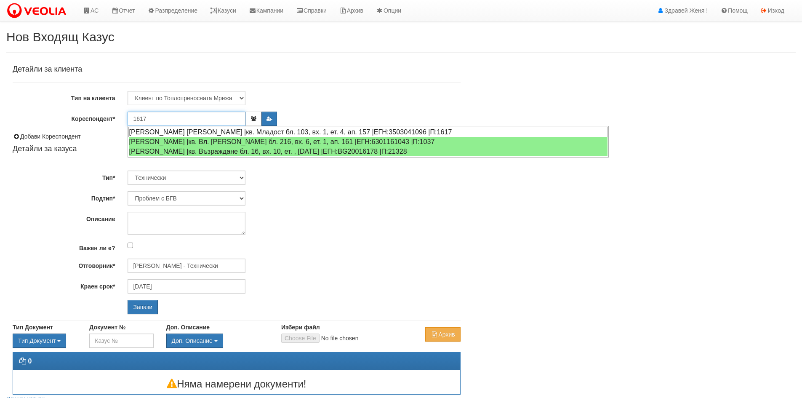
click at [169, 132] on div "ИВАНКА ПЕТРОВА КАЛВИНА |кв. Младост бл. 103, вх. 1, ет. 4, ап. 157 |ЕГН:3503041…" at bounding box center [367, 132] width 479 height 11
type input "[PERSON_NAME] [PERSON_NAME]"
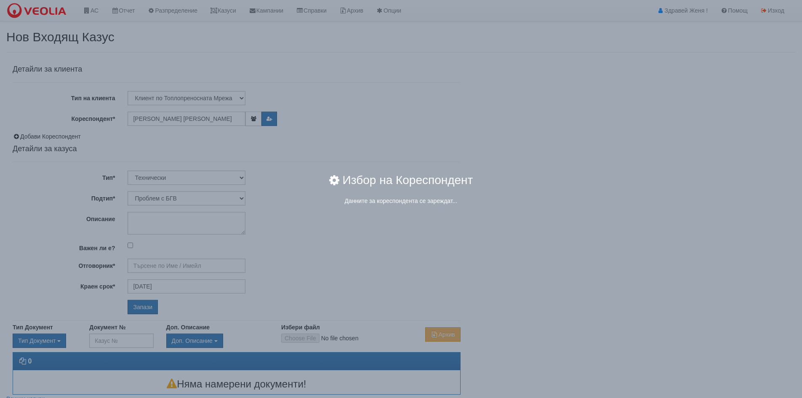
type input "Дончо Дончев - Технически"
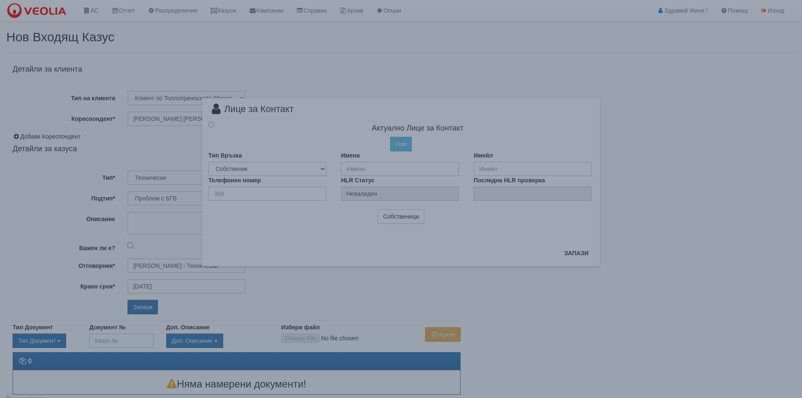
radio input "true"
type input "[PERSON_NAME] [PERSON_NAME]"
type input "0"
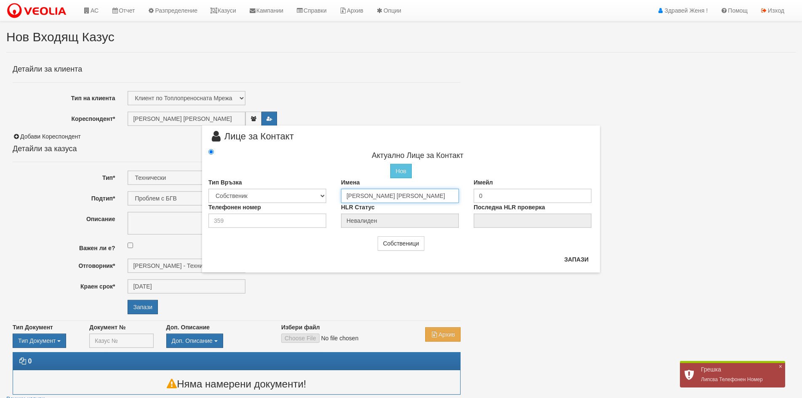
drag, startPoint x: 345, startPoint y: 196, endPoint x: 492, endPoint y: 189, distance: 147.9
click at [492, 189] on div "Тип Връзка Собственик Наемател Роднина Съсед Приятел Имена ИВАНКА ПЕТРОВА КАЛВИ…" at bounding box center [401, 190] width 398 height 25
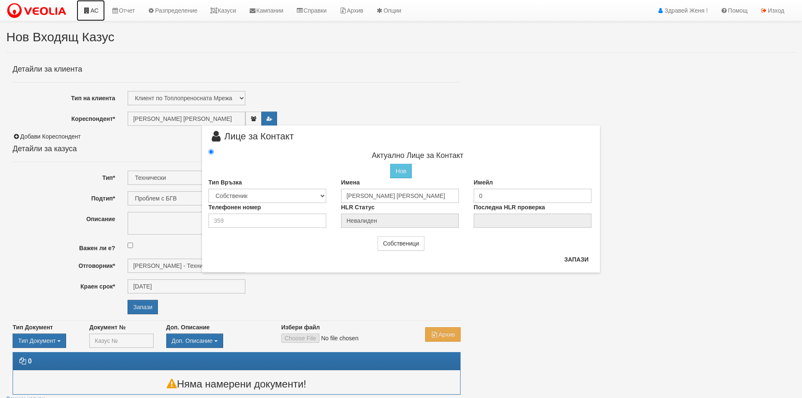
click at [101, 9] on link "АС" at bounding box center [91, 10] width 28 height 21
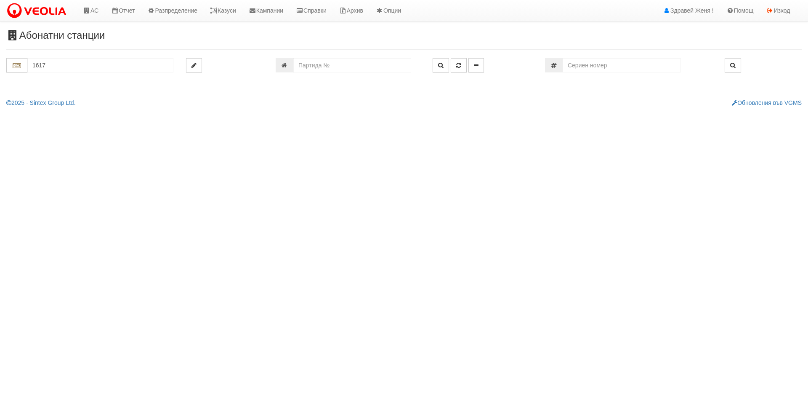
type input "1617"
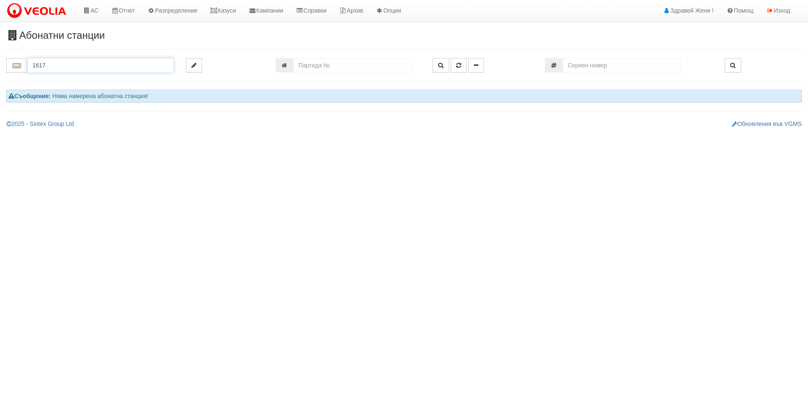
click at [78, 71] on input "1617" at bounding box center [100, 65] width 146 height 14
drag, startPoint x: 56, startPoint y: 77, endPoint x: 56, endPoint y: 65, distance: 12.6
click at [56, 72] on div "1617" at bounding box center [403, 69] width 795 height 23
click at [301, 66] on input "number" at bounding box center [352, 65] width 118 height 14
type input "1617"
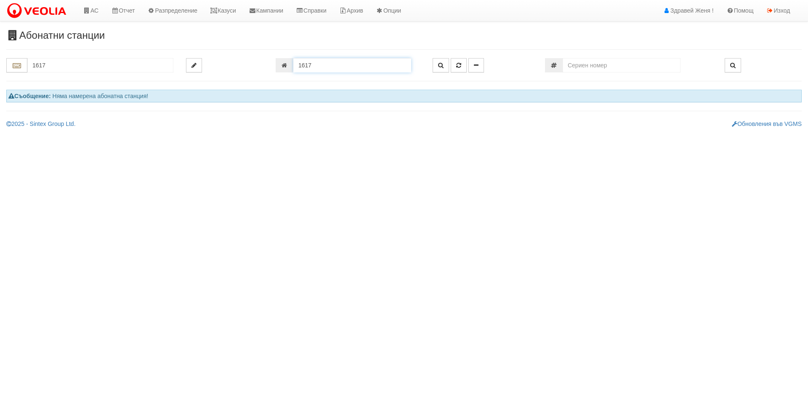
type input "103/1 - "ХОЛИДЕЙ И РАЙЗЕН" ЕООД"
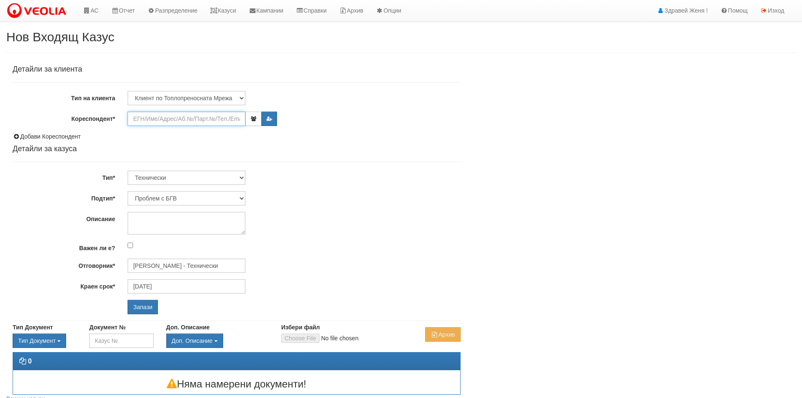
click at [203, 118] on input "Кореспондент*" at bounding box center [187, 119] width 118 height 14
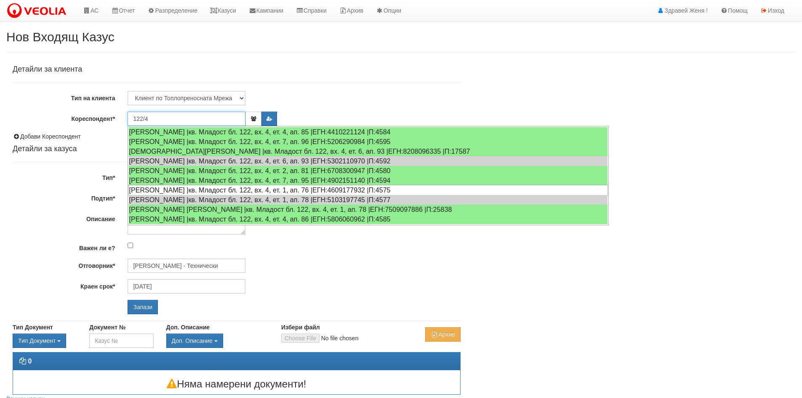
click at [365, 187] on div "[PERSON_NAME] |кв. Младост бл. 122, вх. 4, ет. 1, ап. 76 |ЕГН:4609177932 |П:4575" at bounding box center [367, 190] width 479 height 11
type input "[PERSON_NAME]"
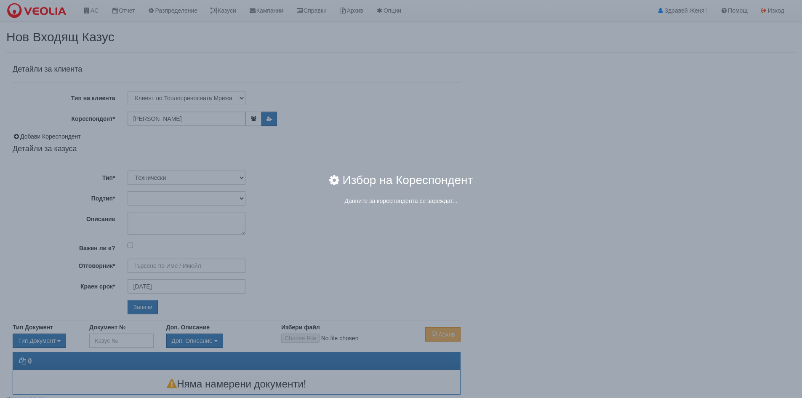
type input "[PERSON_NAME] - Технически"
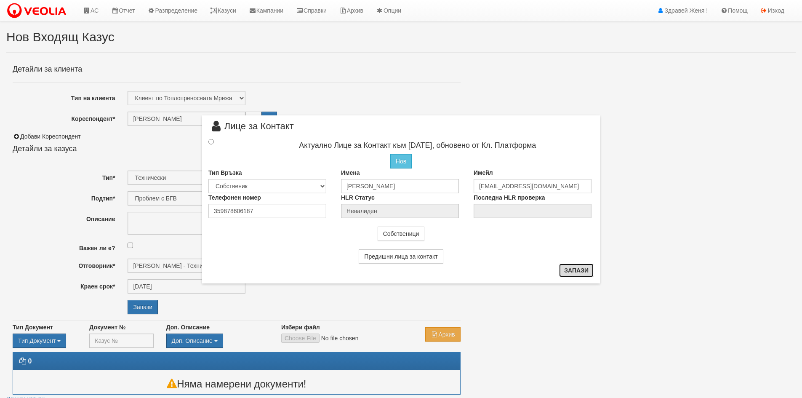
click at [577, 270] on button "Запази" at bounding box center [576, 269] width 35 height 13
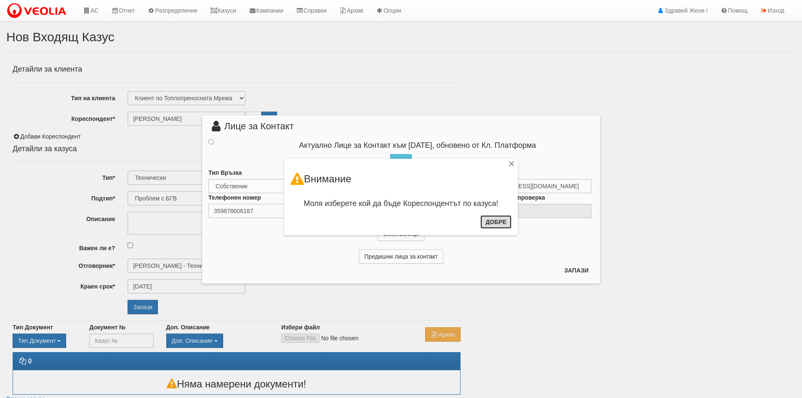
click at [505, 221] on button "Добре" at bounding box center [495, 221] width 31 height 13
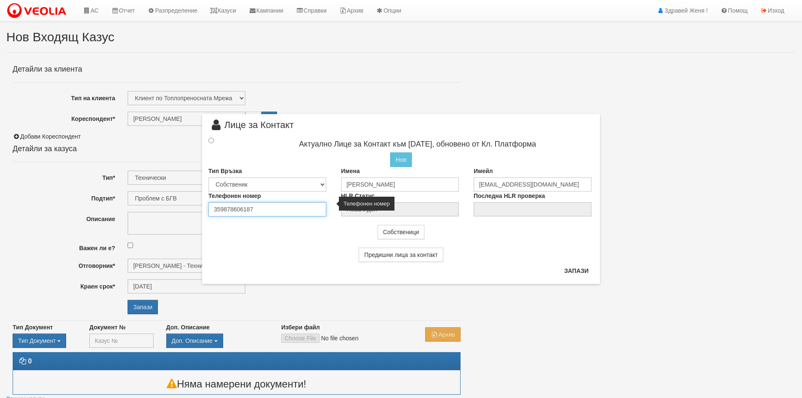
drag, startPoint x: 256, startPoint y: 210, endPoint x: 207, endPoint y: 209, distance: 48.8
click at [207, 209] on div "Телефонен номер 359878606187" at bounding box center [268, 203] width 133 height 25
type input "0878603369"
drag, startPoint x: 397, startPoint y: 185, endPoint x: 314, endPoint y: 182, distance: 83.8
click at [314, 182] on div "Тип Връзка Собственик [PERSON_NAME] Съсед Приятел Имена [PERSON_NAME] Имейл [EM…" at bounding box center [401, 179] width 398 height 25
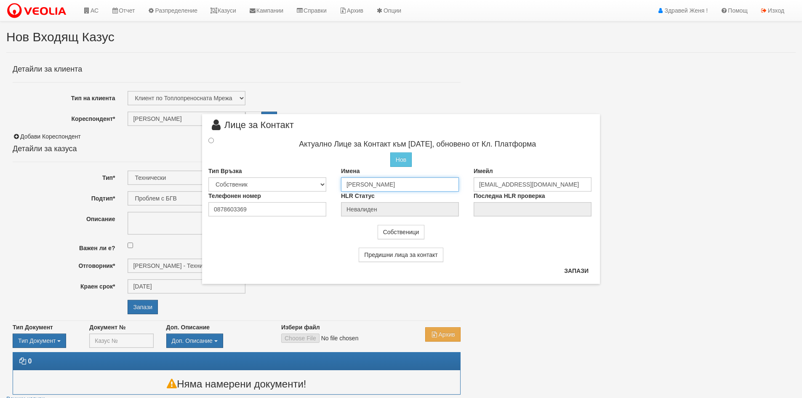
drag, startPoint x: 390, startPoint y: 182, endPoint x: 328, endPoint y: 179, distance: 61.5
click at [328, 179] on div "Тип Връзка Собственик [PERSON_NAME] Съсед Приятел Имена [PERSON_NAME] Имейл [EM…" at bounding box center [401, 179] width 398 height 25
type input "[PERSON_NAME]"
drag, startPoint x: 566, startPoint y: 186, endPoint x: 478, endPoint y: 179, distance: 88.6
click at [478, 179] on input "lenakoparanova@gmail.com" at bounding box center [532, 184] width 118 height 14
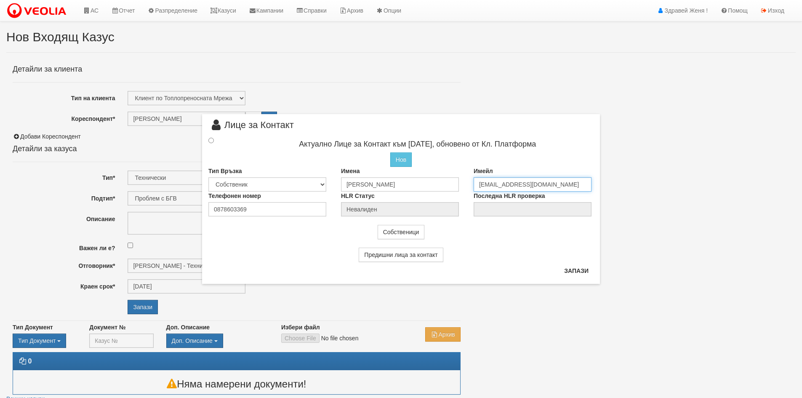
type input "irinadimitrova_73@abv.bg"
click at [211, 142] on input "radio" at bounding box center [210, 140] width 5 height 5
radio input "true"
type input "Ирина Димитрова Лукова"
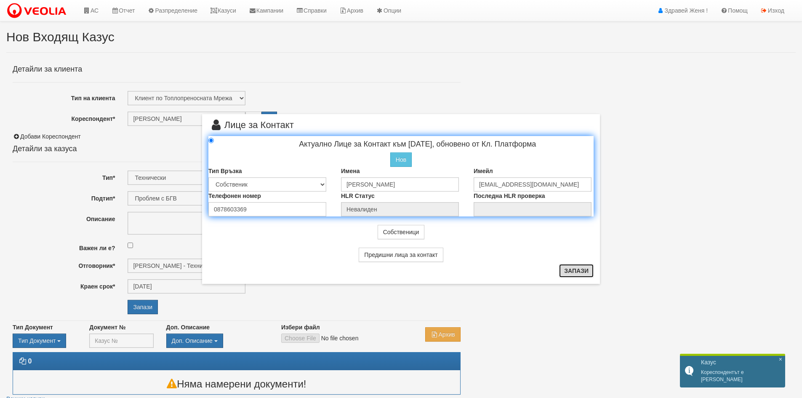
click at [569, 271] on button "Запази" at bounding box center [576, 270] width 35 height 13
radio input "true"
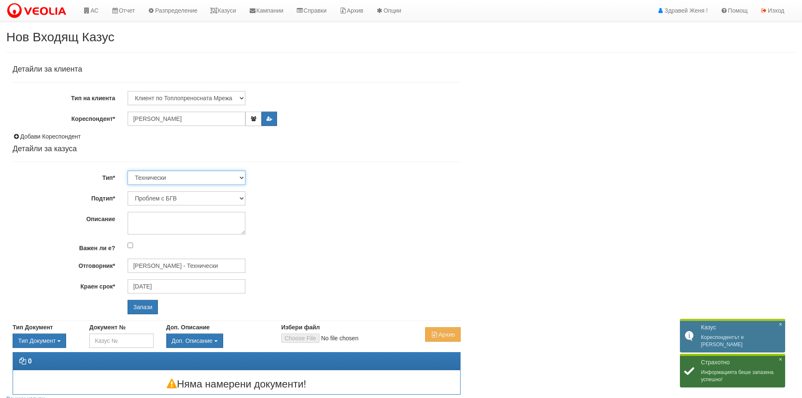
click at [241, 175] on select "Технически ФТС Търговски Административен Производствен Експлоатационен Финансов…" at bounding box center [187, 177] width 118 height 14
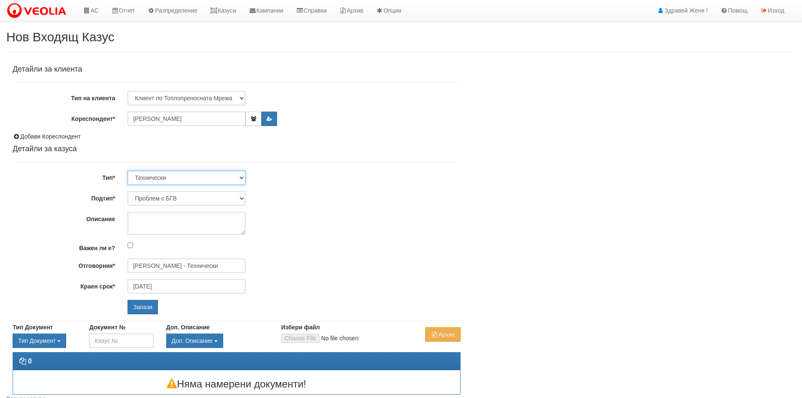
select select "1"
click at [128, 170] on select "Технически ФТС Търговски Административен Производствен Експлоатационен Финансов…" at bounding box center [187, 177] width 118 height 14
type input "17/09/2025"
type input "Миглена Михова - Клиенти и Развитие"
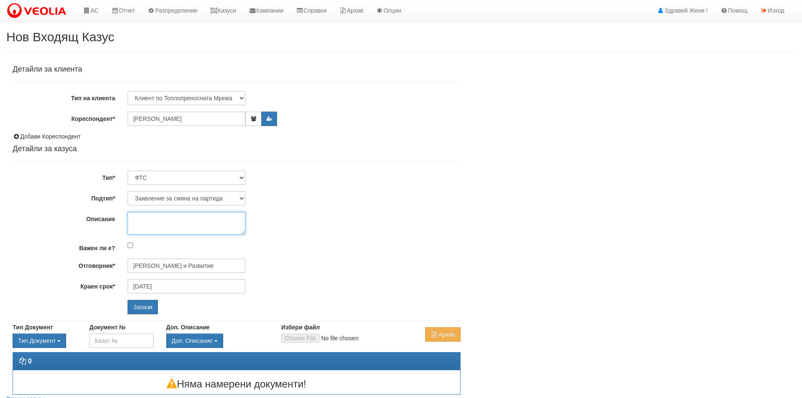
click at [212, 218] on textarea "Описание" at bounding box center [187, 223] width 118 height 23
drag, startPoint x: 236, startPoint y: 301, endPoint x: 201, endPoint y: 300, distance: 34.9
click at [201, 300] on div "Запази" at bounding box center [217, 307] width 192 height 14
drag, startPoint x: 205, startPoint y: 213, endPoint x: 133, endPoint y: 213, distance: 71.1
click at [133, 213] on textarea "+Deklaraciq za platforma" at bounding box center [187, 223] width 118 height 23
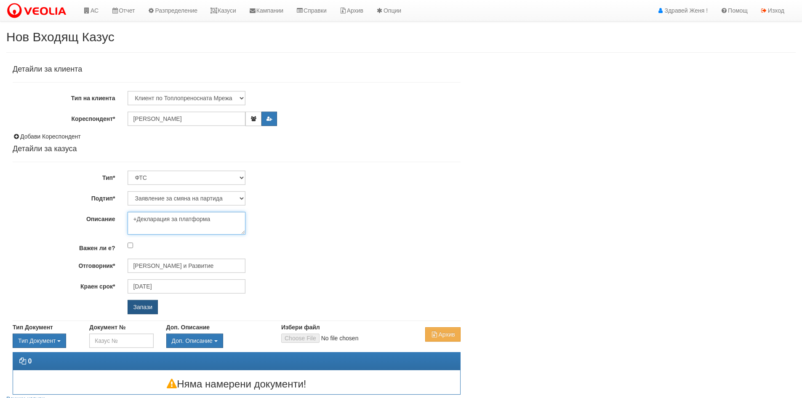
type textarea "+Декларация за платформа"
click at [152, 310] on input "Запази" at bounding box center [143, 307] width 30 height 14
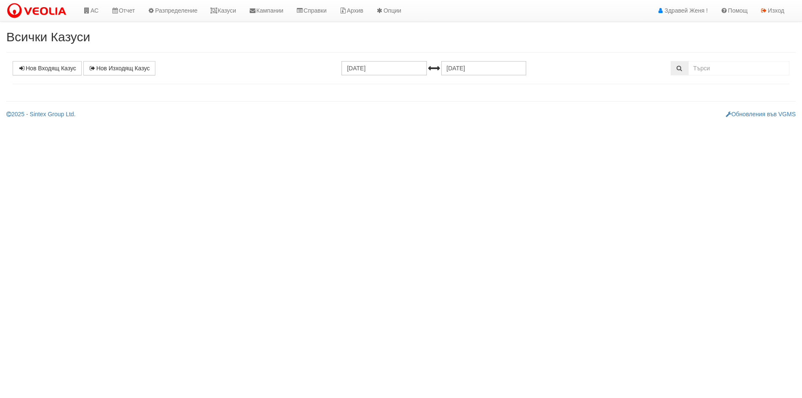
select select "1"
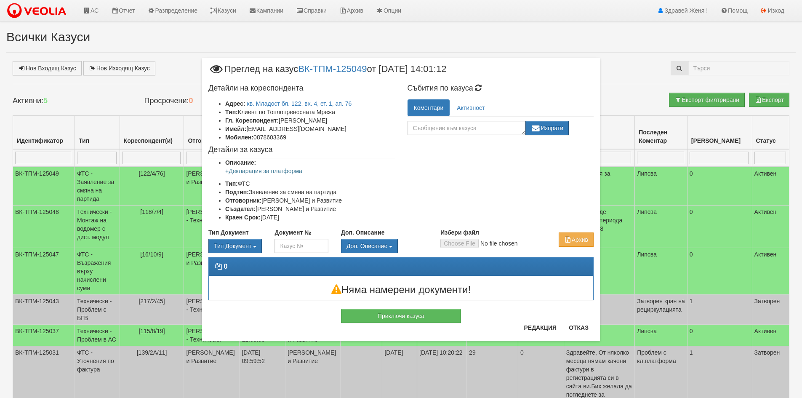
drag, startPoint x: 632, startPoint y: 101, endPoint x: 550, endPoint y: 117, distance: 83.6
click at [631, 103] on div "× Преглед на казус ВК-ТПМ-125049 от 18/08/2025 14:01:12 Детайли на кореспондент…" at bounding box center [401, 180] width 492 height 361
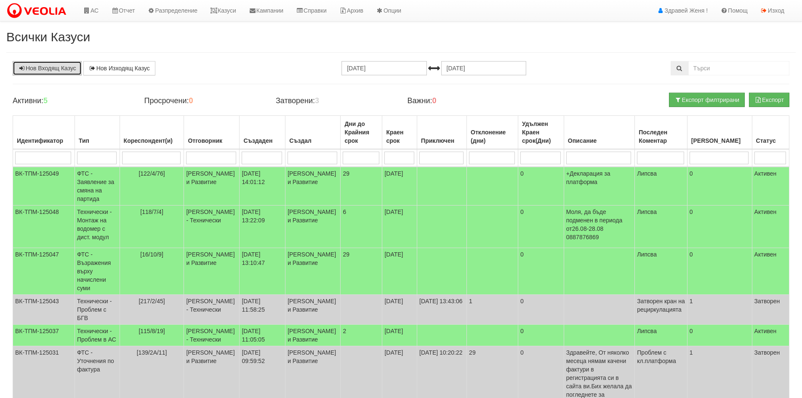
click at [61, 68] on link "Нов Входящ Казус" at bounding box center [47, 68] width 69 height 14
click at [226, 12] on link "Казуси" at bounding box center [223, 10] width 39 height 21
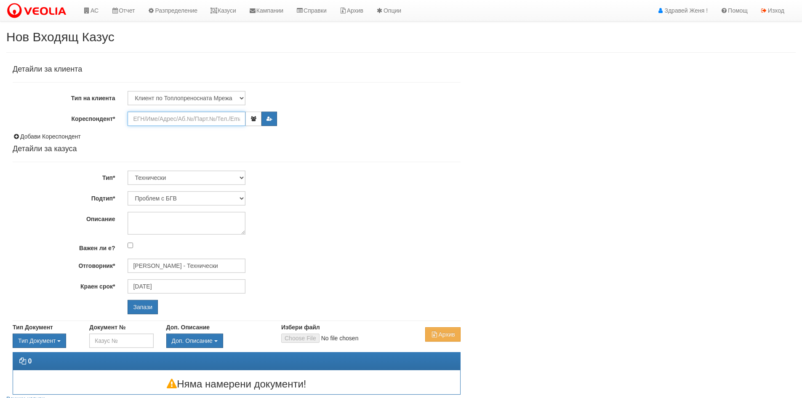
click at [181, 119] on input "Кореспондент*" at bounding box center [187, 119] width 118 height 14
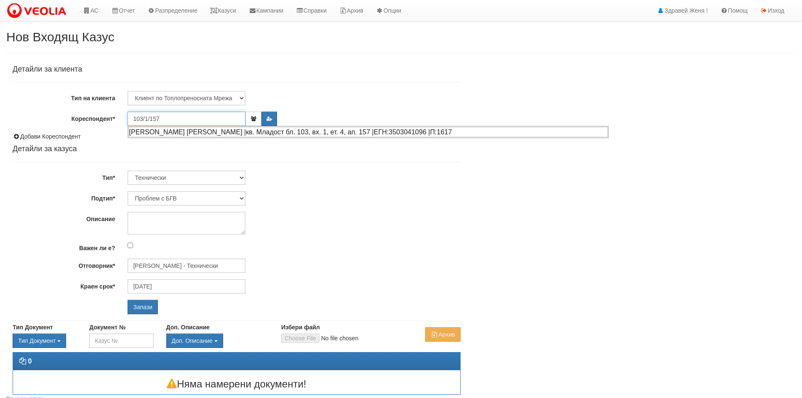
click at [208, 130] on div "ИВАНКА ПЕТРОВА КАЛВИНА |кв. Младост бл. 103, вх. 1, ет. 4, ап. 157 |ЕГН:3503041…" at bounding box center [367, 132] width 479 height 11
type input "ИВАНКА ПЕТРОВА КАЛВИНА"
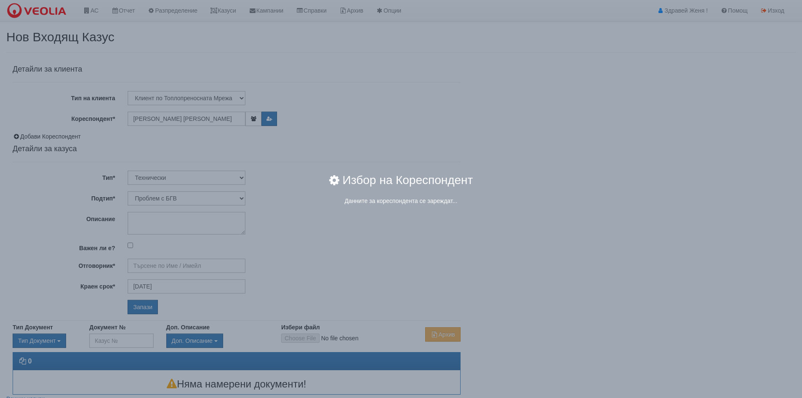
type input "Дончо Дончев - Технически"
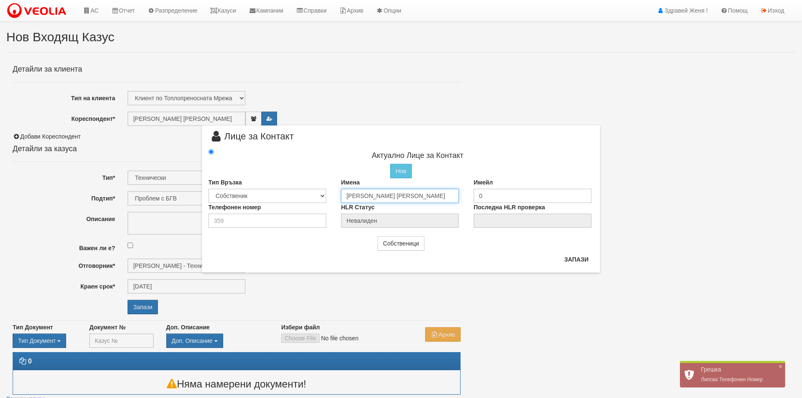
drag, startPoint x: 438, startPoint y: 194, endPoint x: 344, endPoint y: 196, distance: 93.9
click at [344, 196] on input "ИВАНКА ПЕТРОВА КАЛВИНА" at bounding box center [400, 196] width 118 height 14
click at [371, 195] on input "Георги красимиров Кръстев" at bounding box center [400, 196] width 118 height 14
click at [367, 197] on input "Георги красимиров Кръстев" at bounding box center [400, 196] width 118 height 14
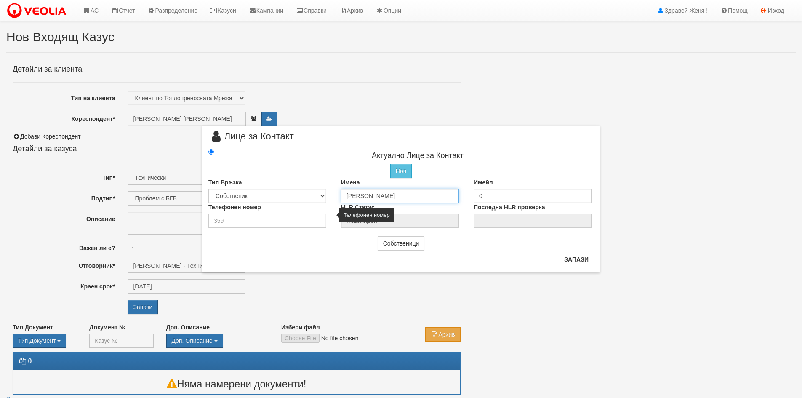
type input "Георги Красимиров Кръстев"
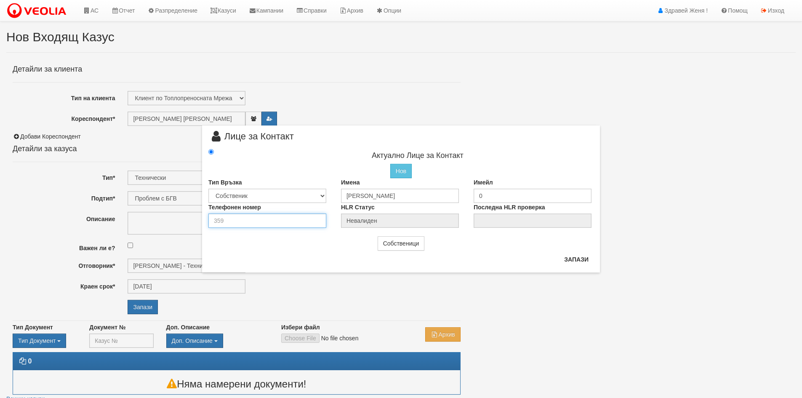
drag, startPoint x: 248, startPoint y: 222, endPoint x: 197, endPoint y: 220, distance: 51.4
click at [197, 220] on div "× Лице за Контакт Актуално Лице за Контакт Нов Промени Актуалното Лице Тип Връз…" at bounding box center [401, 136] width 410 height 272
click at [236, 218] on input "number" at bounding box center [267, 220] width 118 height 14
type input "0887685810"
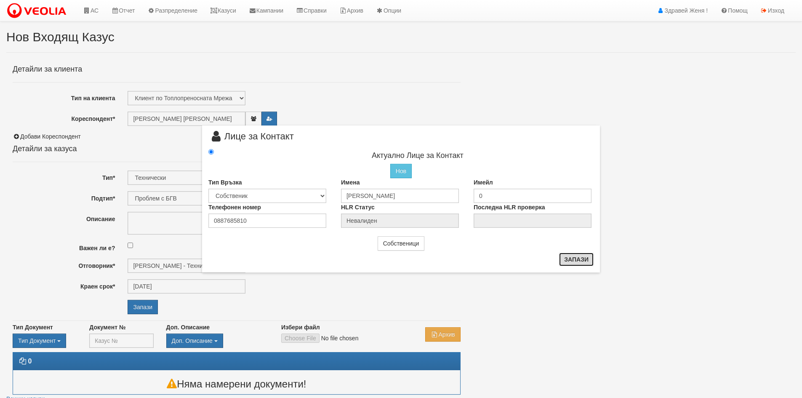
click at [573, 258] on button "Запази" at bounding box center [576, 258] width 35 height 13
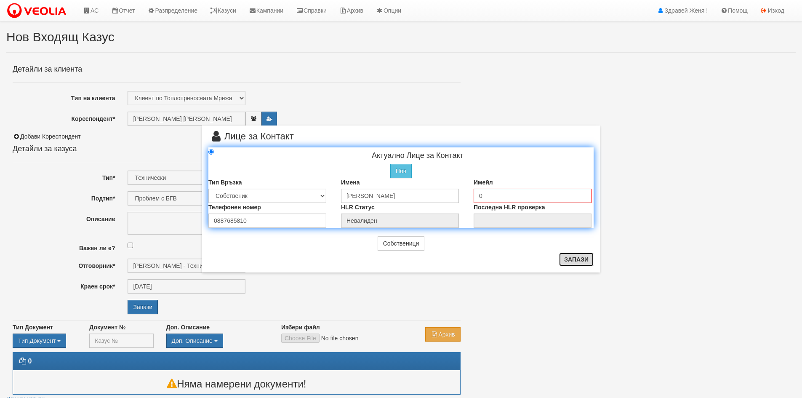
click at [577, 259] on button "Запази" at bounding box center [576, 258] width 35 height 13
radio input "true"
click at [344, 137] on div "Лице за Контакт" at bounding box center [400, 140] width 385 height 16
click at [421, 246] on button "Собственици" at bounding box center [400, 243] width 47 height 14
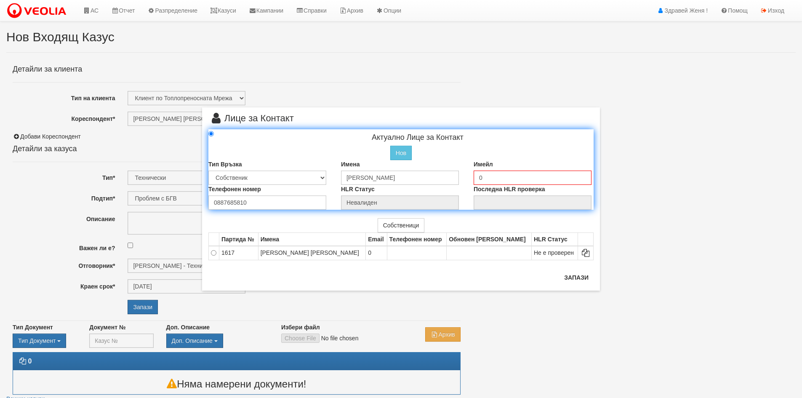
click at [468, 181] on div "Имейл 0" at bounding box center [533, 172] width 133 height 25
click at [480, 178] on input "0" at bounding box center [532, 177] width 118 height 14
click at [495, 179] on input "joro0" at bounding box center [532, 177] width 118 height 14
click at [484, 177] on input "joro" at bounding box center [532, 177] width 118 height 14
click at [492, 176] on input "jorro" at bounding box center [532, 177] width 118 height 14
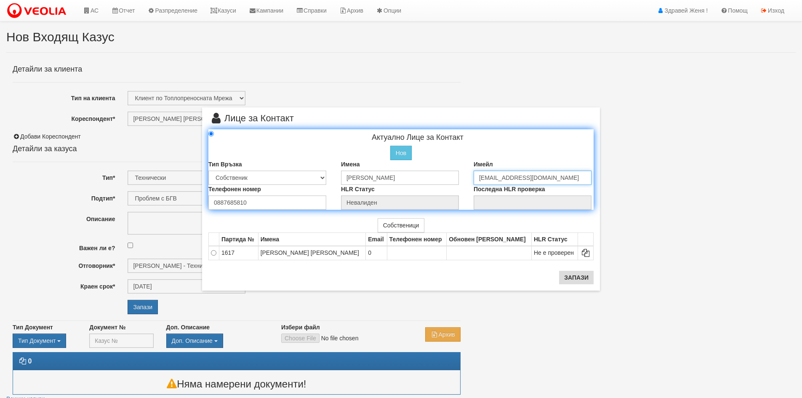
type input "jorro@abv.bg"
click at [576, 281] on button "Запази" at bounding box center [576, 277] width 35 height 13
type input "Георги Красимиров Кръстев"
radio input "true"
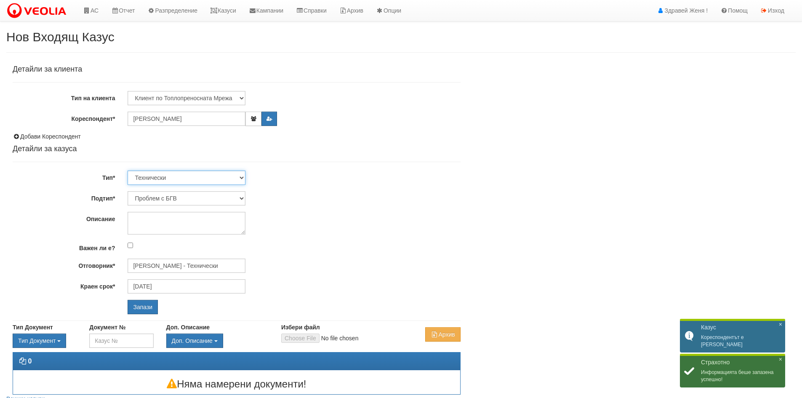
click at [241, 179] on select "Технически ФТС Търговски Административен Производствен Експлоатационен Финансов…" at bounding box center [187, 177] width 118 height 14
select select "1"
click at [128, 170] on select "Технически ФТС Търговски Административен Производствен Експлоатационен Финансов…" at bounding box center [187, 177] width 118 height 14
type input "17/09/2025"
type input "Миглена Михова - Клиенти и Развитие"
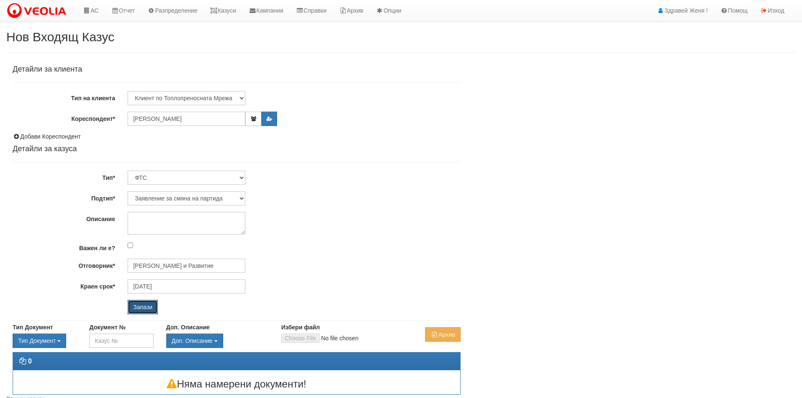
click at [145, 309] on input "Запази" at bounding box center [143, 307] width 30 height 14
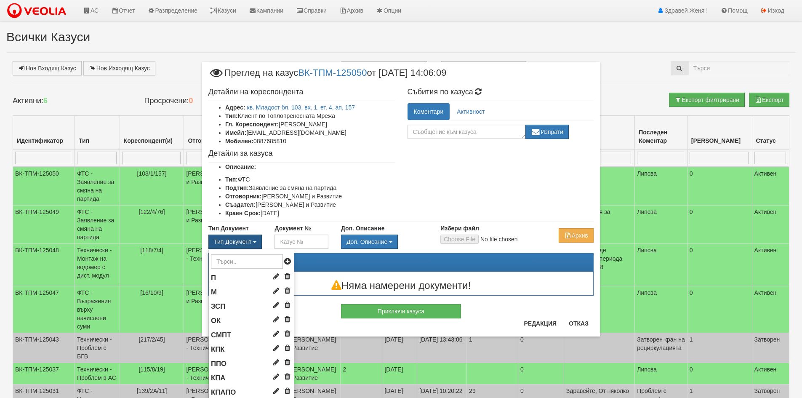
click at [237, 240] on span "Тип Документ" at bounding box center [232, 241] width 37 height 7
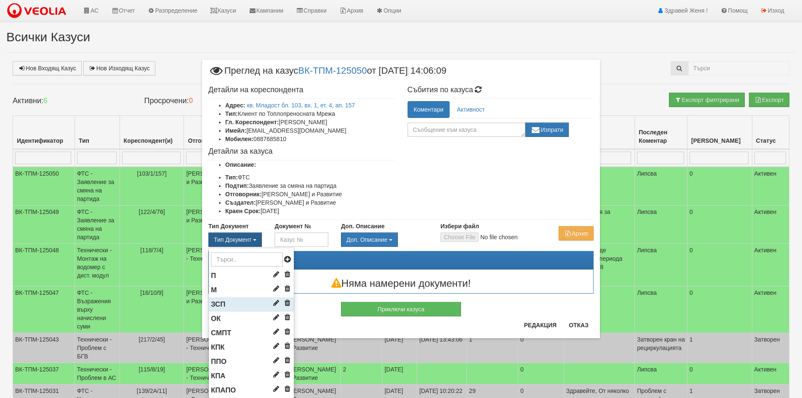
click at [231, 303] on li "ЗСП" at bounding box center [251, 304] width 85 height 14
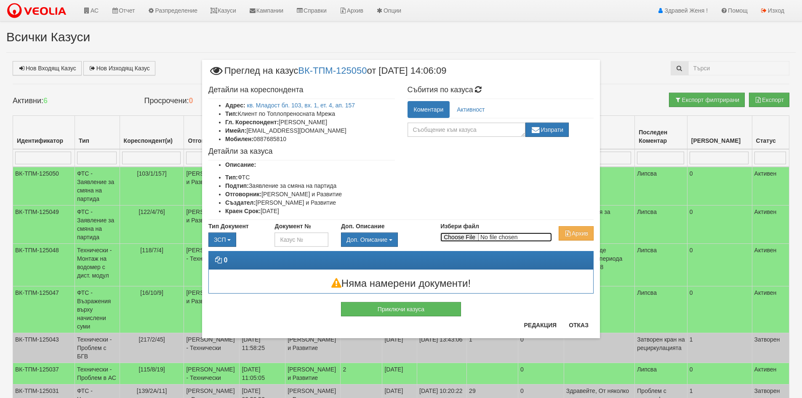
click at [452, 234] on input "Избери файл" at bounding box center [496, 236] width 112 height 9
type input "C:\fakepath\DOC035.pdf"
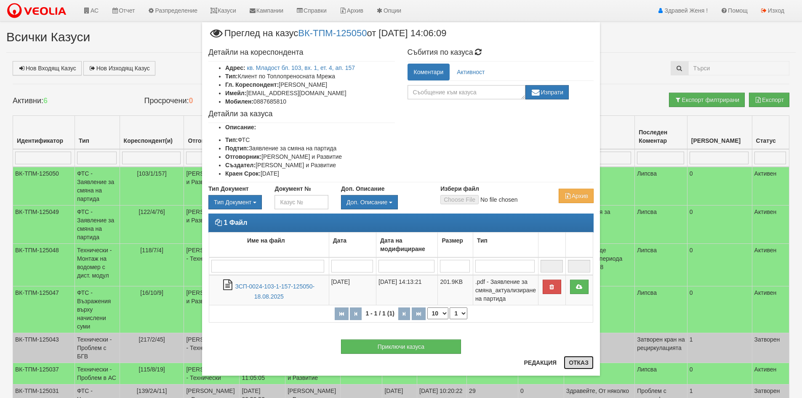
click at [575, 361] on button "Отказ" at bounding box center [578, 362] width 30 height 13
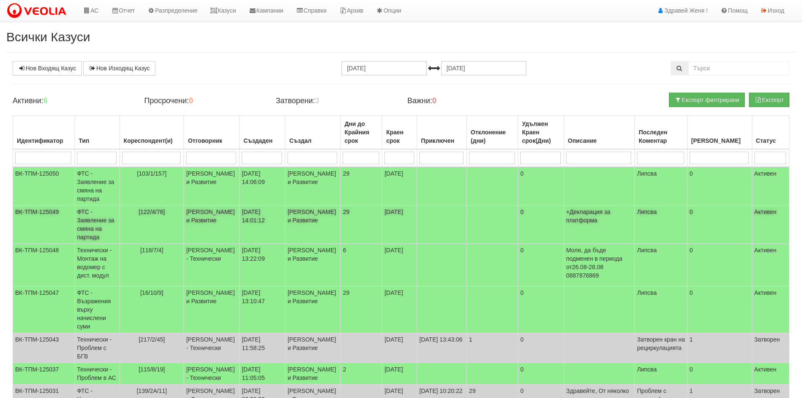
click at [115, 221] on td "ФТС - Заявление за смяна на партида" at bounding box center [96, 224] width 45 height 38
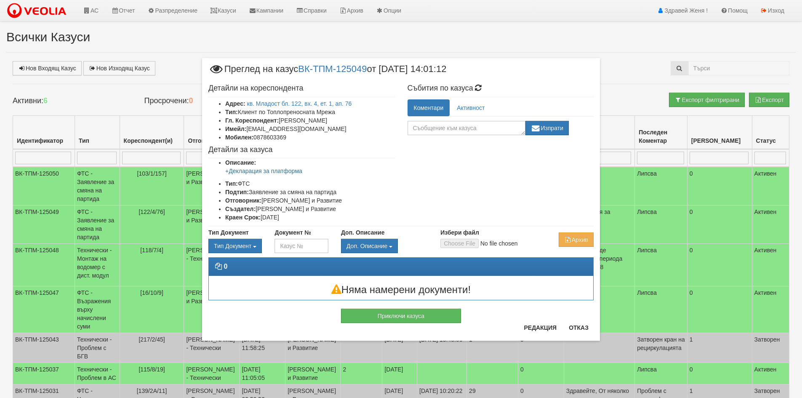
click at [112, 186] on div "× Преглед на казус ВК-ТПМ-125049 от 18/08/2025 14:01:12 Детайли на кореспондент…" at bounding box center [401, 199] width 802 height 398
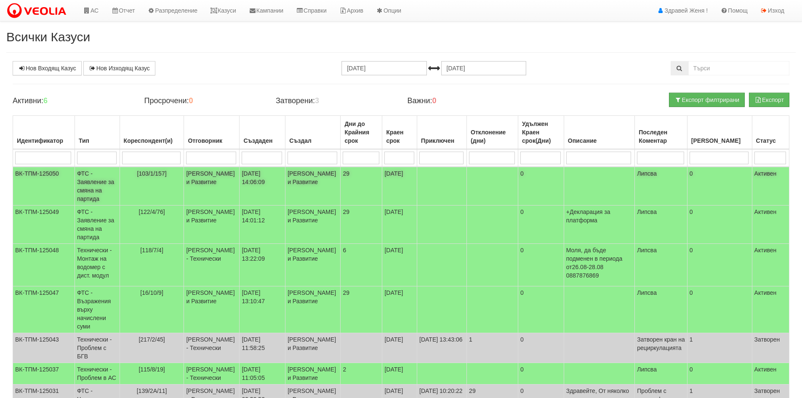
click at [118, 185] on td "ФТС - Заявление за смяна на партида" at bounding box center [96, 186] width 45 height 39
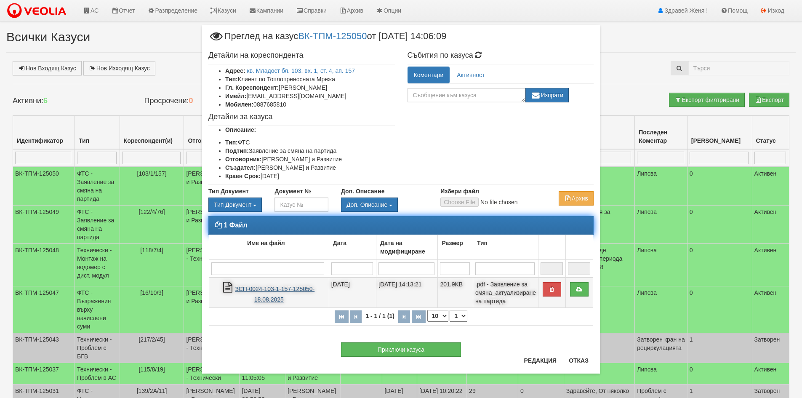
click at [296, 291] on link "ЗСП-0024-103-1-157-125050-18.08.2025" at bounding box center [275, 293] width 80 height 17
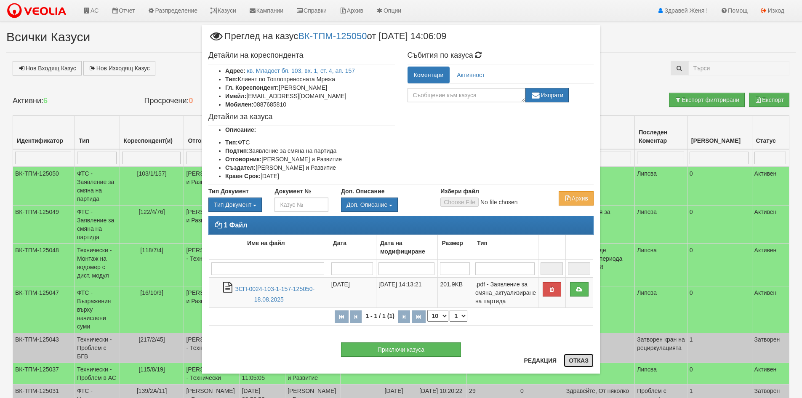
click at [577, 361] on button "Отказ" at bounding box center [578, 359] width 30 height 13
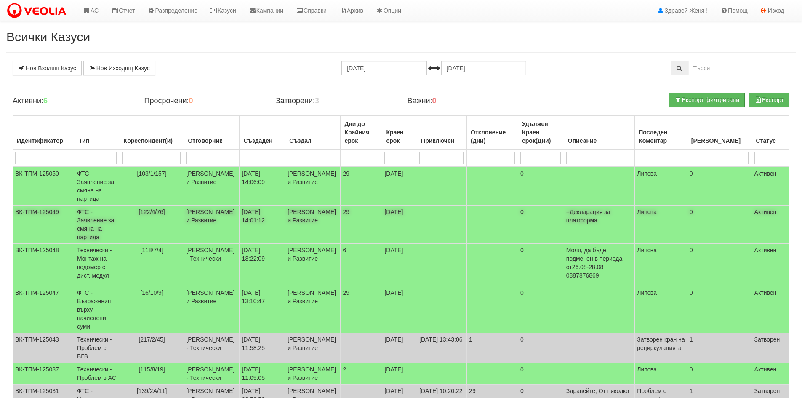
click at [117, 221] on td "ФТС - Заявление за смяна на партида" at bounding box center [96, 224] width 45 height 38
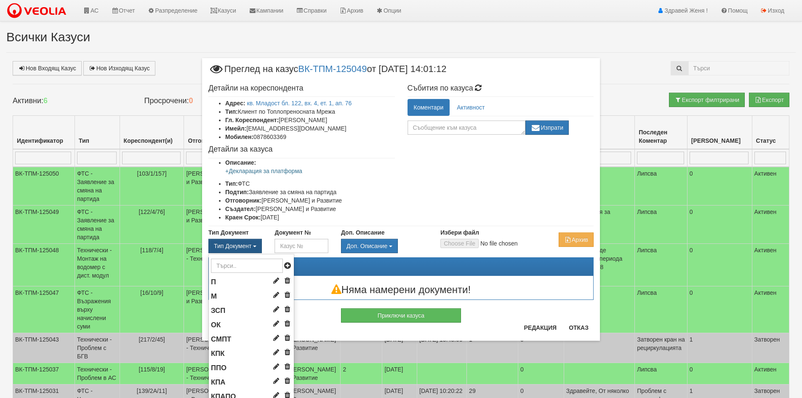
click at [248, 246] on span "Тип Документ" at bounding box center [232, 245] width 37 height 7
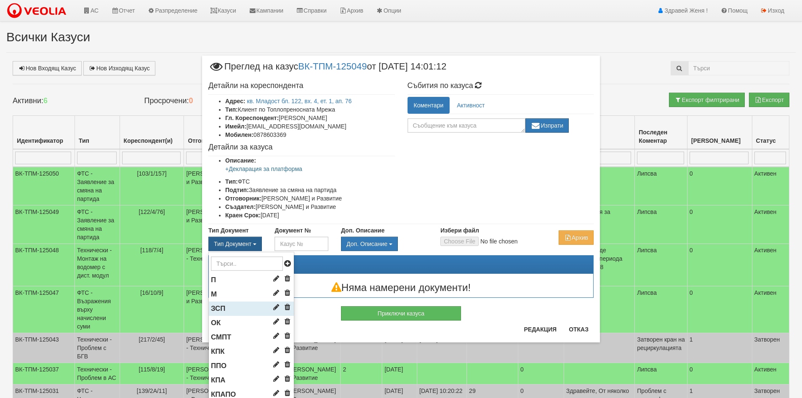
click at [226, 310] on li "ЗСП" at bounding box center [251, 308] width 85 height 14
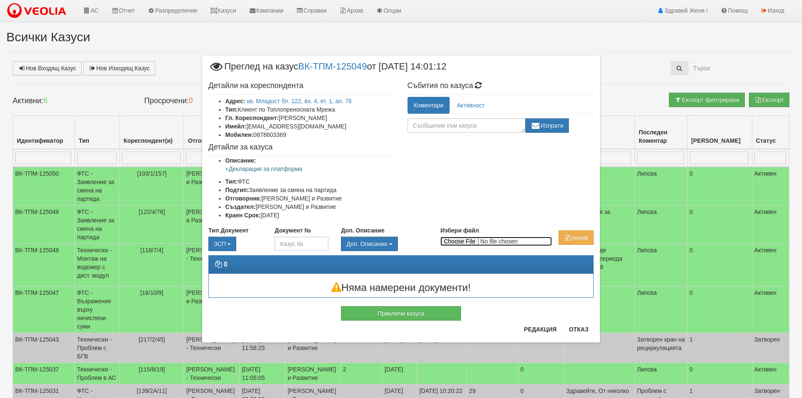
click at [467, 240] on input "Избери файл" at bounding box center [496, 241] width 112 height 9
type input "C:\fakepath\DOC036.pdf"
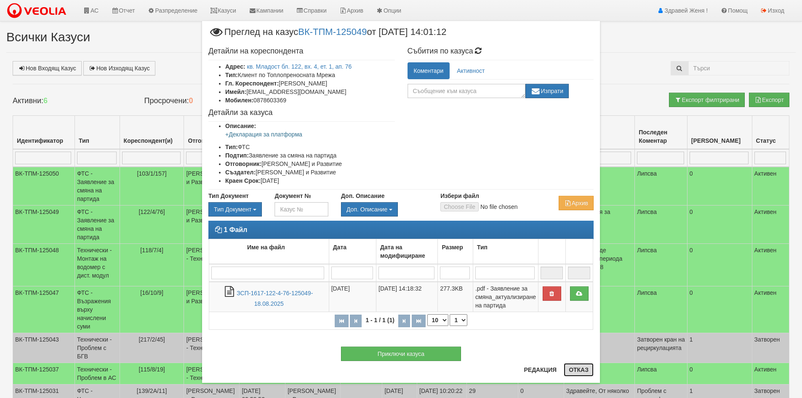
click at [576, 370] on button "Отказ" at bounding box center [578, 369] width 30 height 13
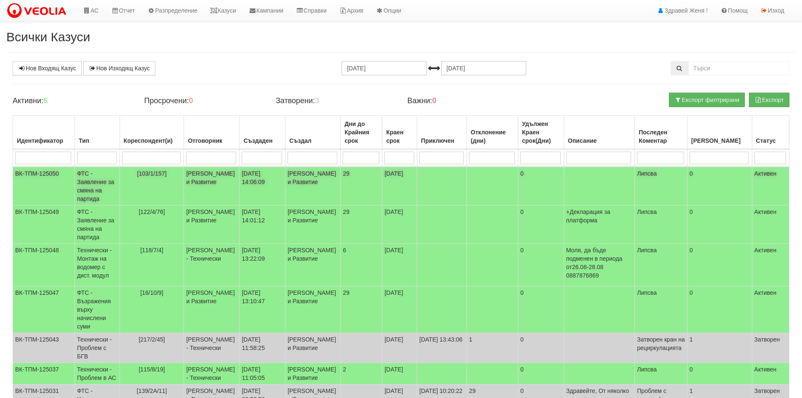
click at [268, 191] on td "[DATE] 14:06:09" at bounding box center [262, 186] width 46 height 39
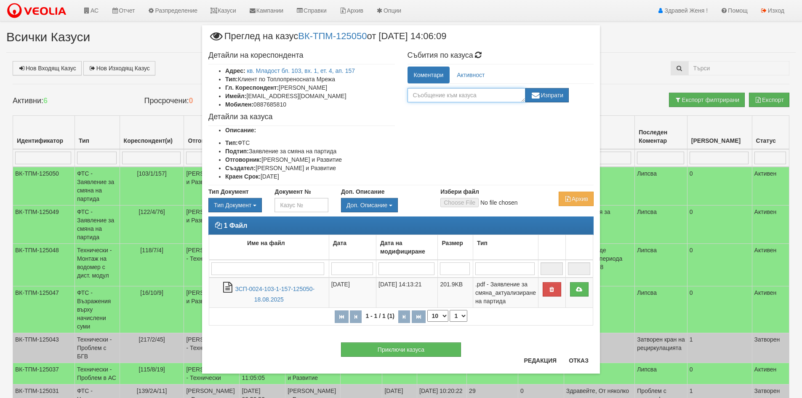
click at [444, 94] on textarea at bounding box center [466, 95] width 118 height 14
type textarea "+декларация за платформа"
click at [545, 96] on button "Изпрати" at bounding box center [547, 95] width 44 height 14
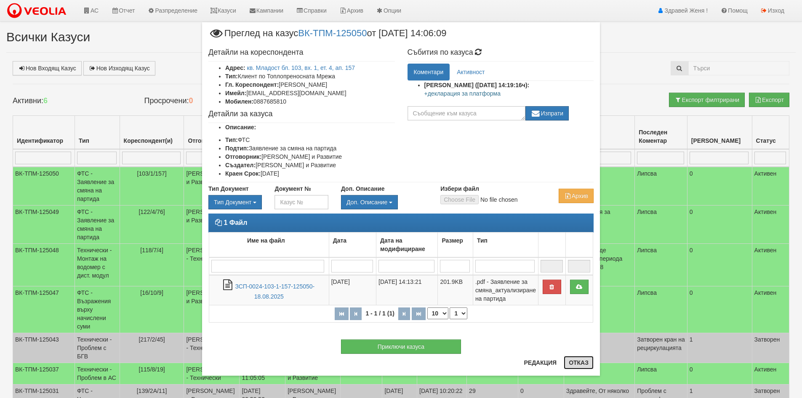
click at [581, 364] on button "Отказ" at bounding box center [578, 362] width 30 height 13
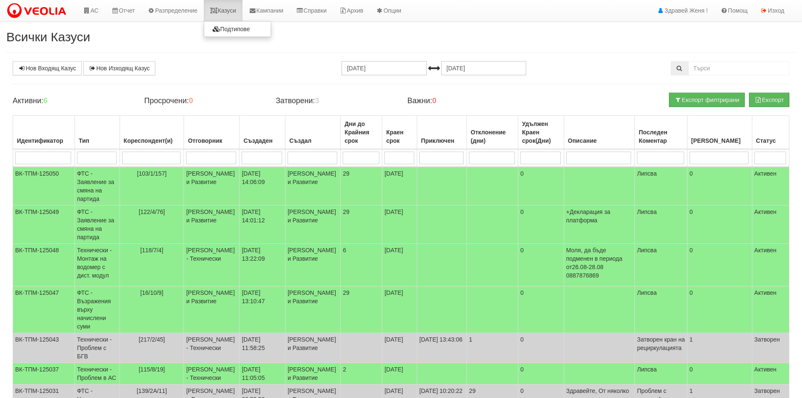
click at [242, 13] on link "Казуси" at bounding box center [223, 10] width 39 height 21
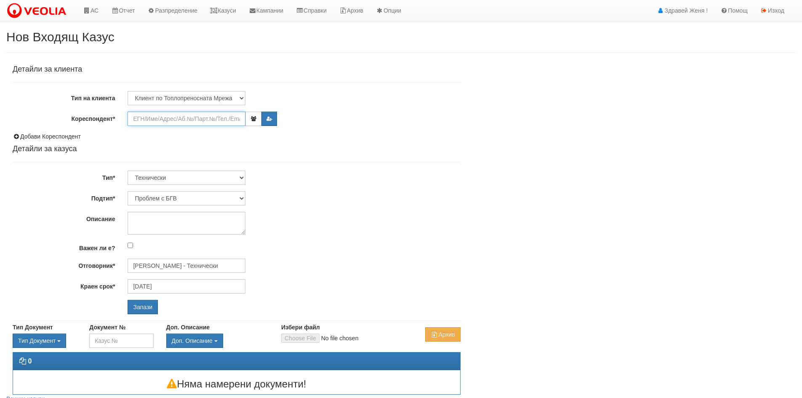
click at [163, 123] on input "Кореспондент*" at bounding box center [187, 119] width 118 height 14
click at [229, 16] on link "Казуси" at bounding box center [223, 10] width 39 height 21
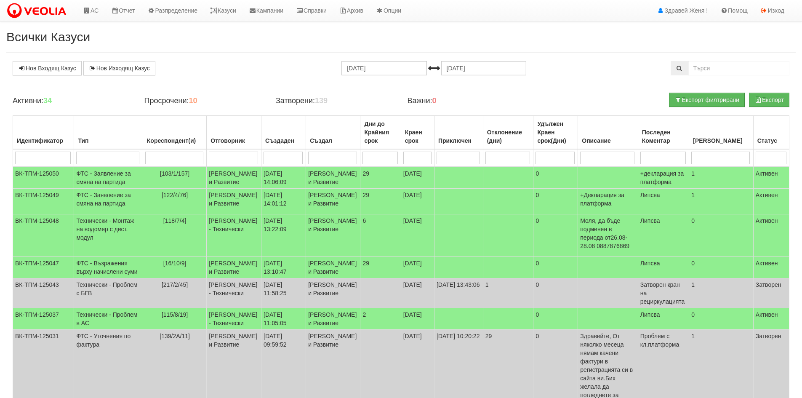
scroll to position [42, 0]
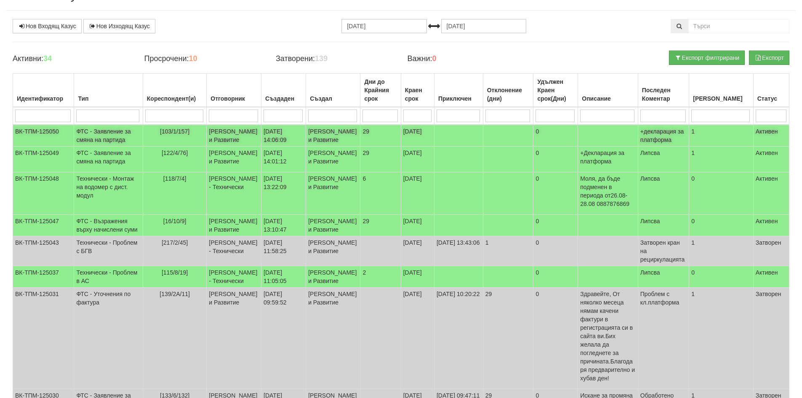
click at [215, 139] on td "[PERSON_NAME] и Развитие" at bounding box center [234, 136] width 55 height 22
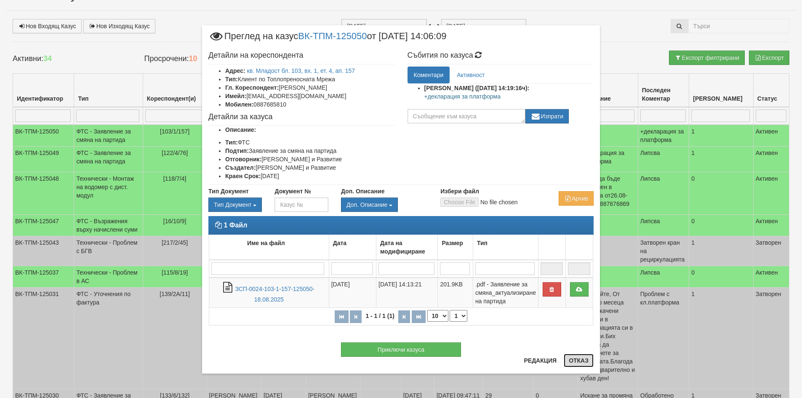
click at [569, 359] on button "Отказ" at bounding box center [578, 359] width 30 height 13
